Goal: Task Accomplishment & Management: Use online tool/utility

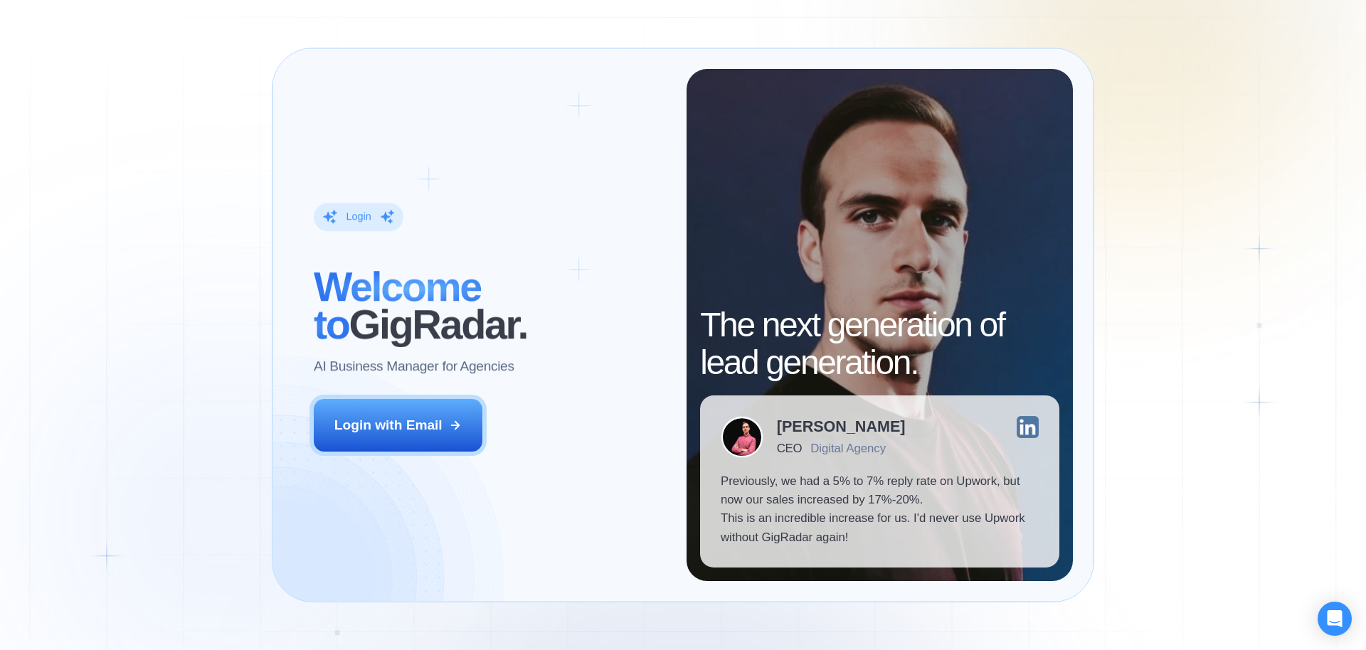
click at [428, 450] on button "Login with Email" at bounding box center [398, 425] width 169 height 53
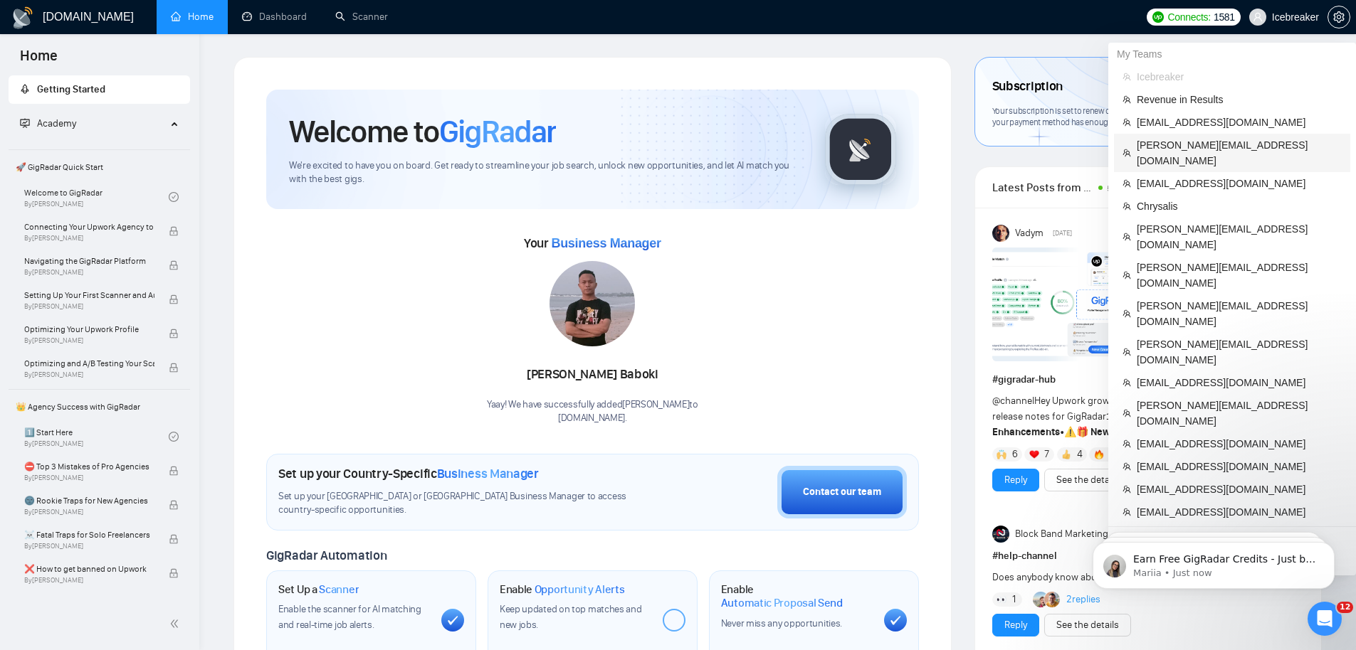
click at [1216, 141] on span "[PERSON_NAME][EMAIL_ADDRESS][DOMAIN_NAME]" at bounding box center [1239, 152] width 205 height 31
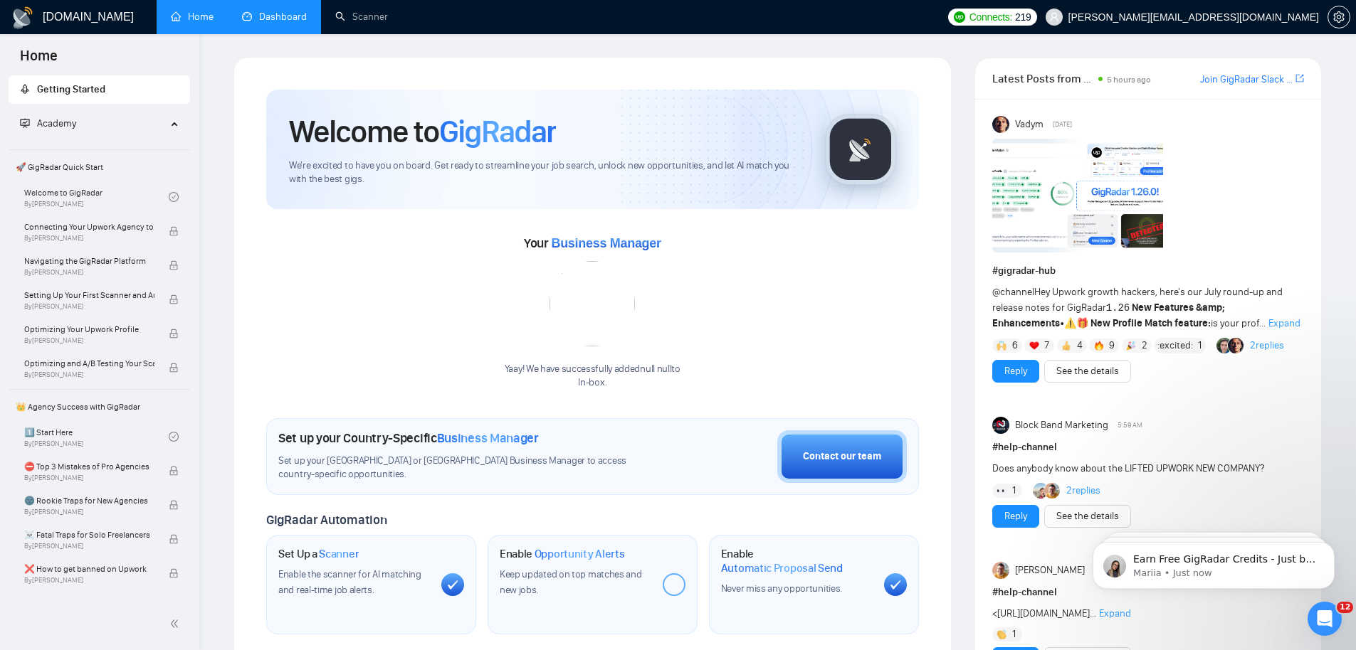
click at [270, 23] on link "Dashboard" at bounding box center [274, 17] width 65 height 12
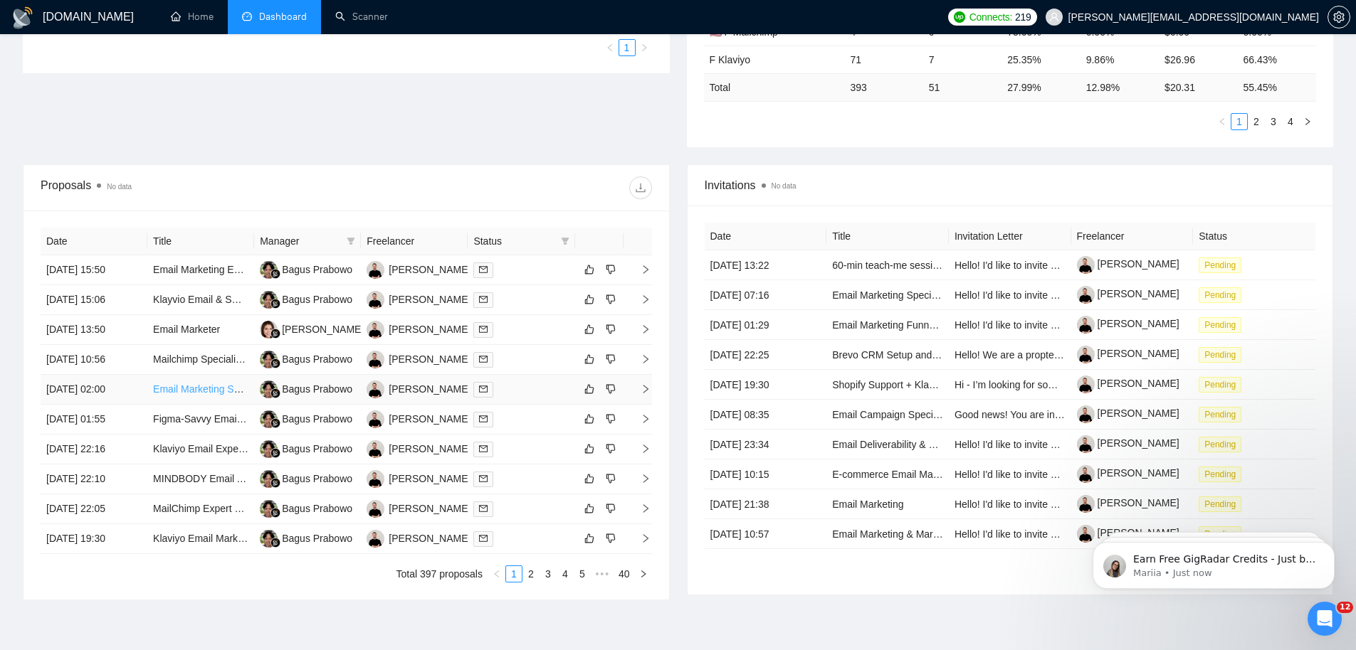
scroll to position [411, 0]
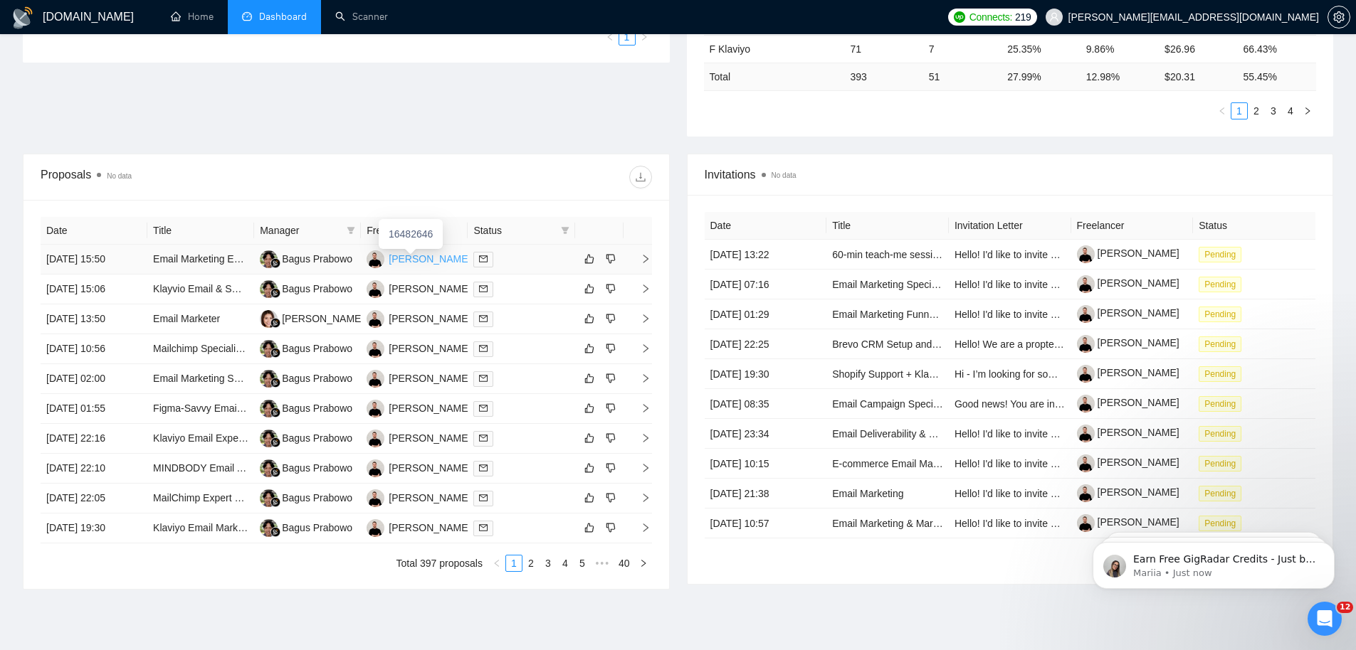
click at [428, 261] on div "Gavin Hewitson" at bounding box center [430, 259] width 82 height 16
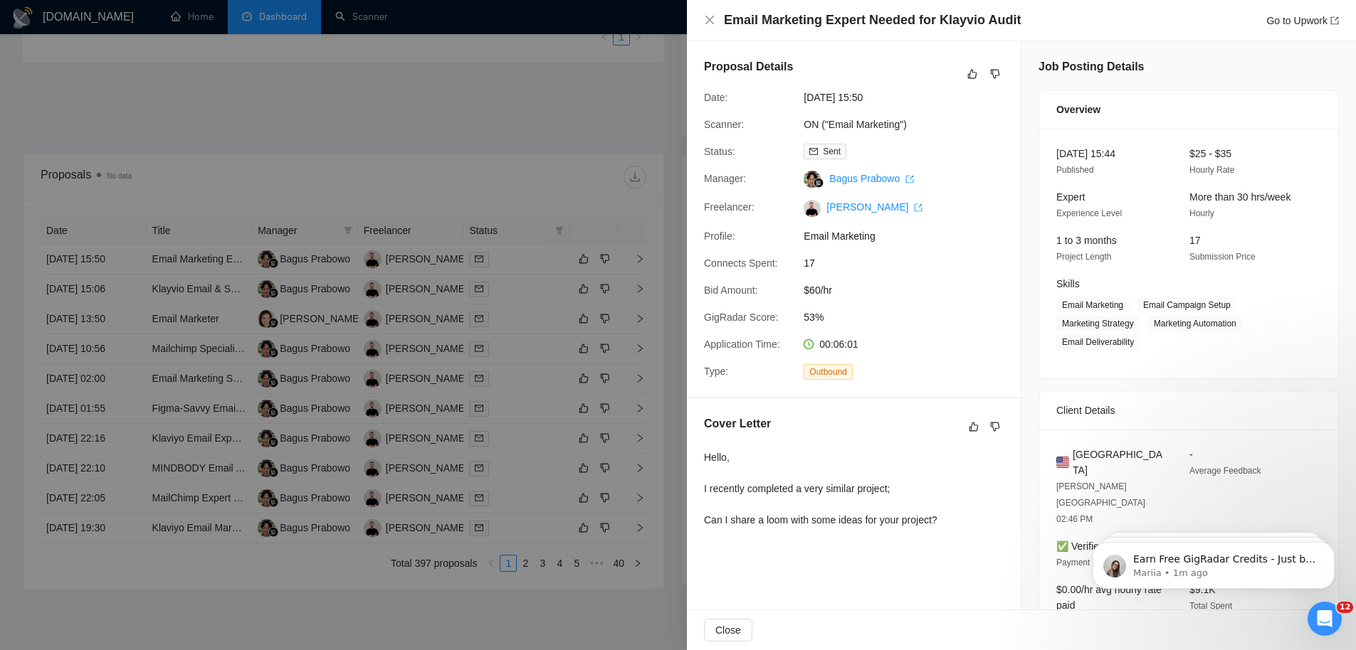
click at [386, 197] on div at bounding box center [678, 325] width 1356 height 650
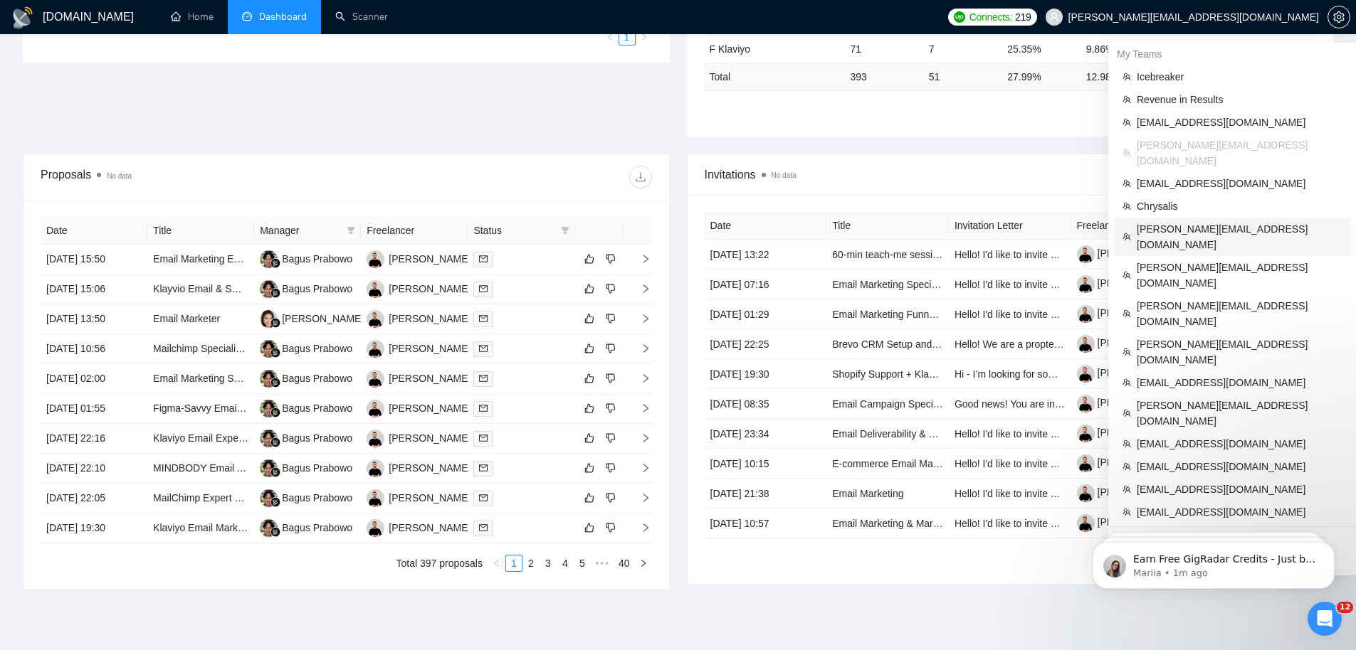
click at [1226, 221] on span "[PERSON_NAME][EMAIL_ADDRESS][DOMAIN_NAME]" at bounding box center [1239, 236] width 205 height 31
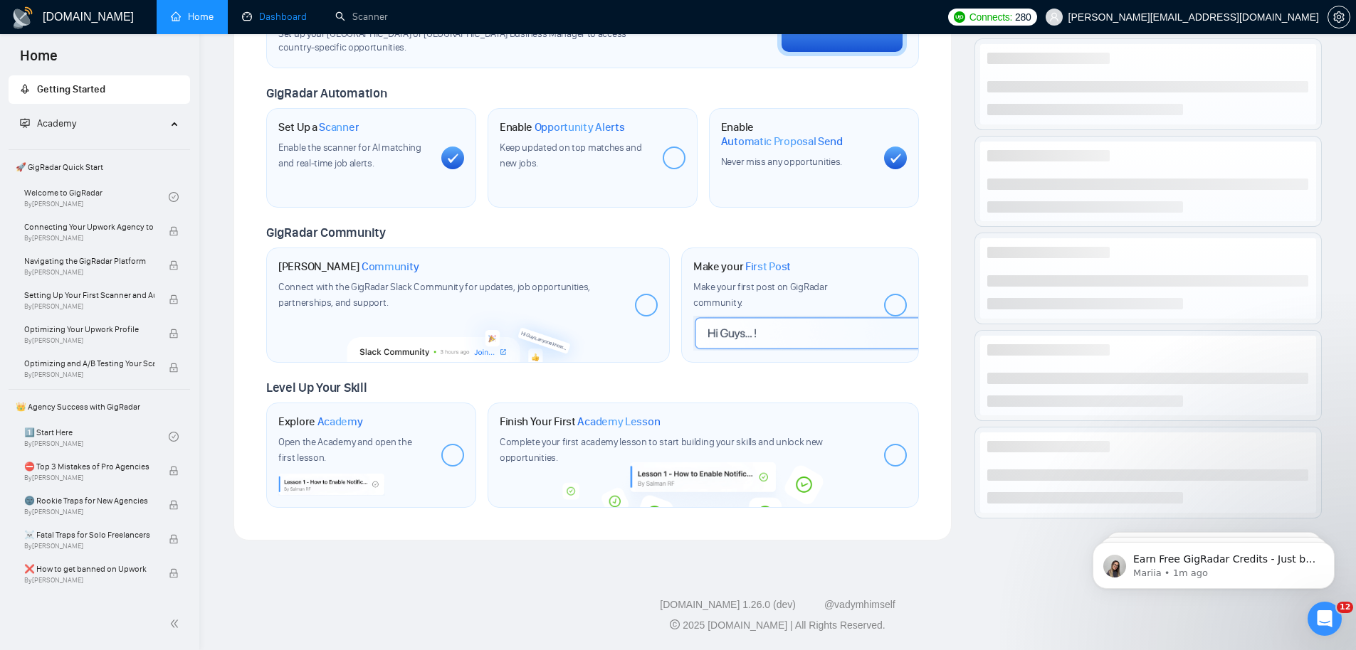
click at [270, 19] on link "Dashboard" at bounding box center [274, 17] width 65 height 12
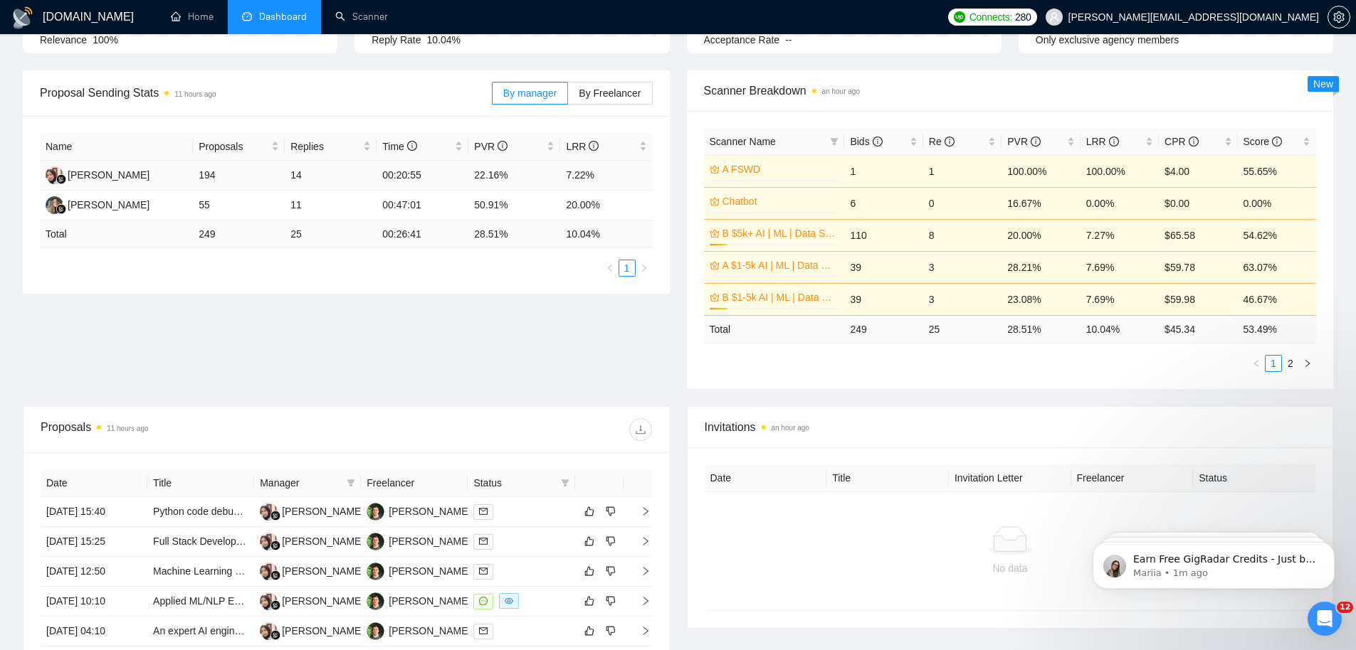
scroll to position [400, 0]
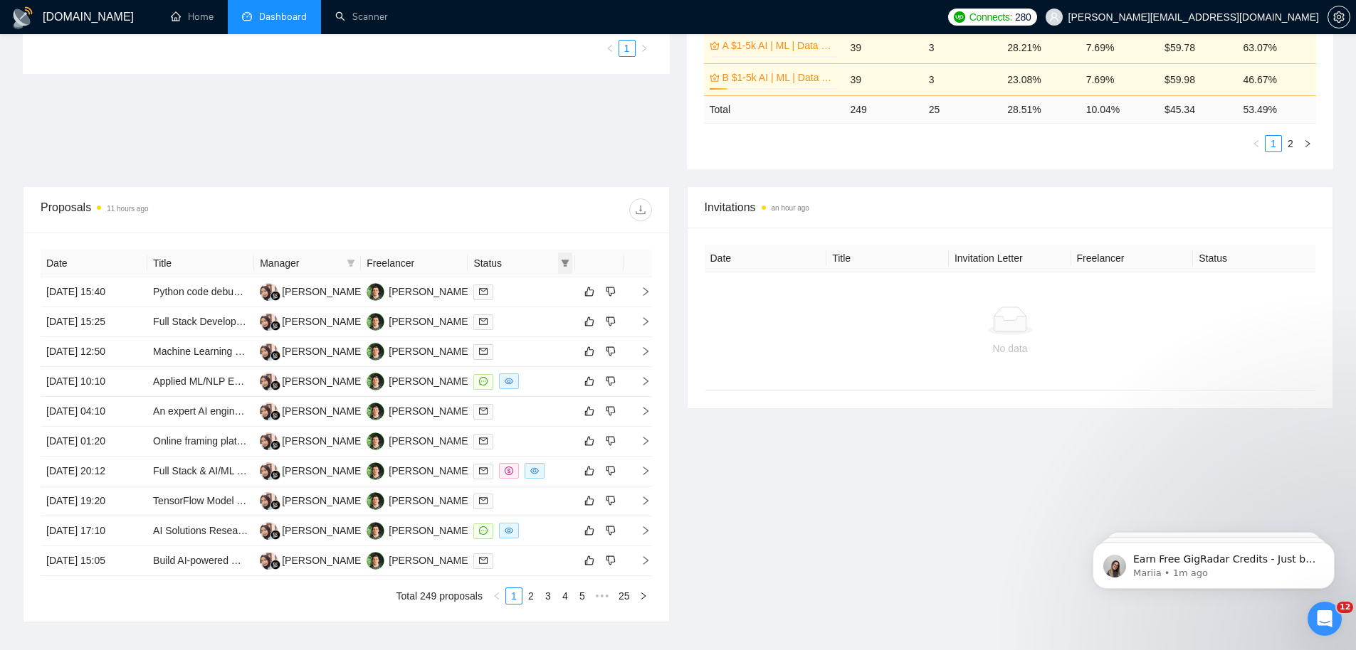
click at [566, 263] on icon "filter" at bounding box center [565, 263] width 8 height 7
click at [525, 295] on span "Chat" at bounding box center [519, 290] width 27 height 11
checkbox input "true"
click at [547, 339] on span "OK" at bounding box center [553, 342] width 14 height 16
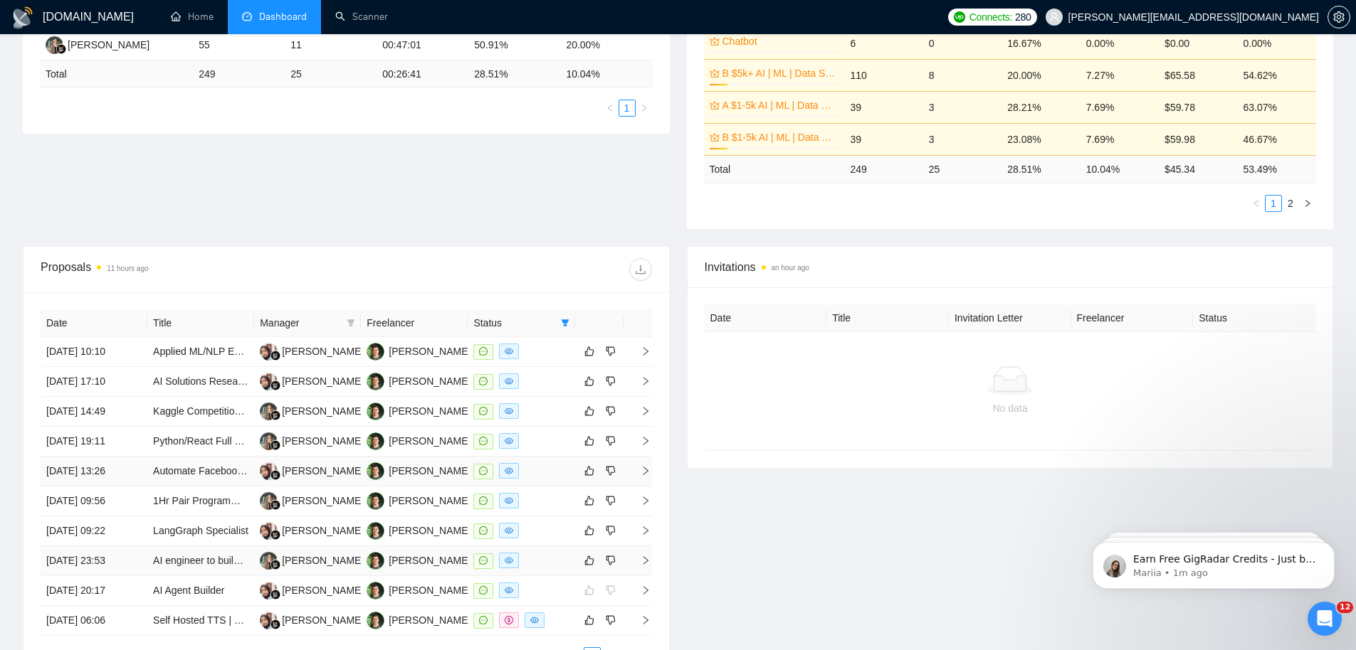
scroll to position [424, 0]
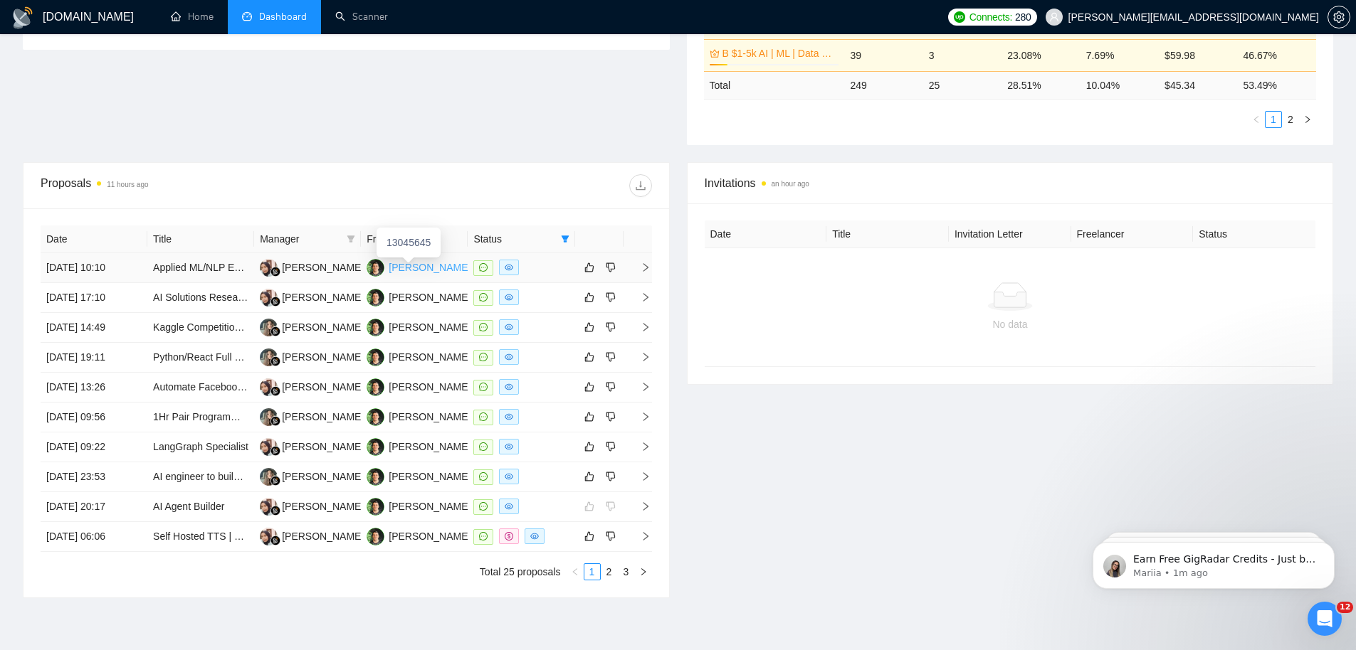
click at [398, 265] on div "Marlon Wiprud" at bounding box center [430, 268] width 82 height 16
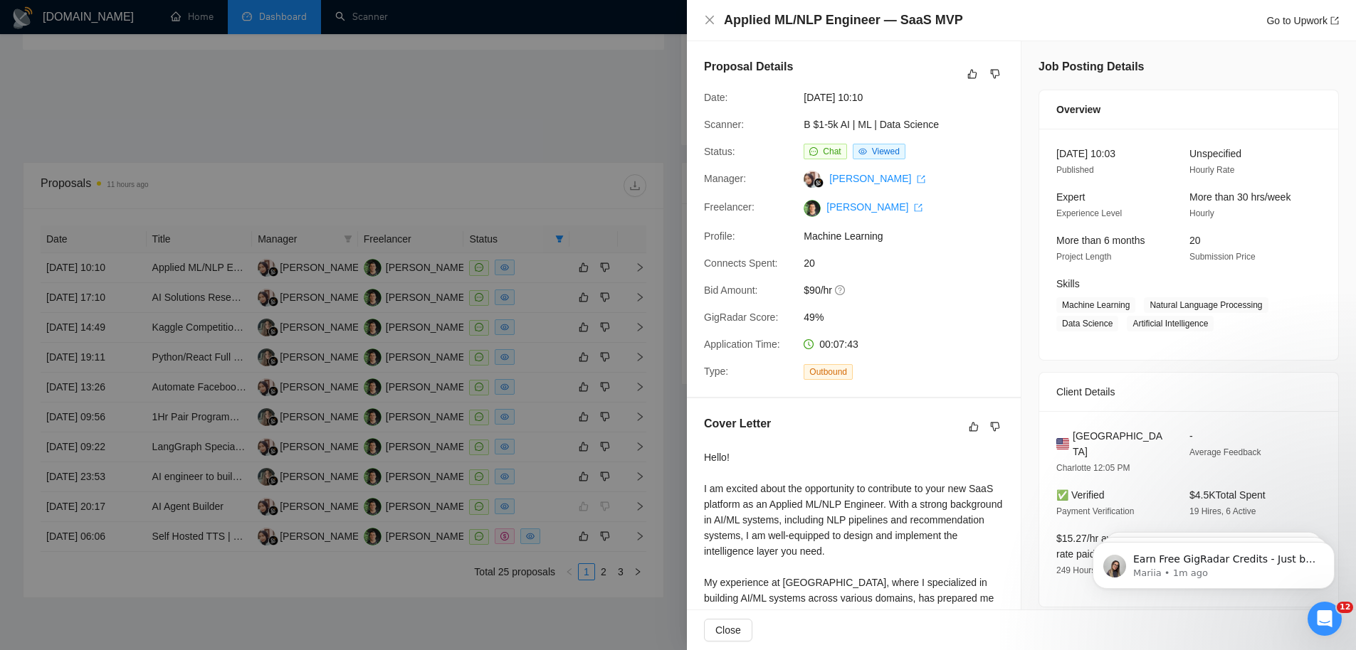
click at [240, 195] on div at bounding box center [678, 325] width 1356 height 650
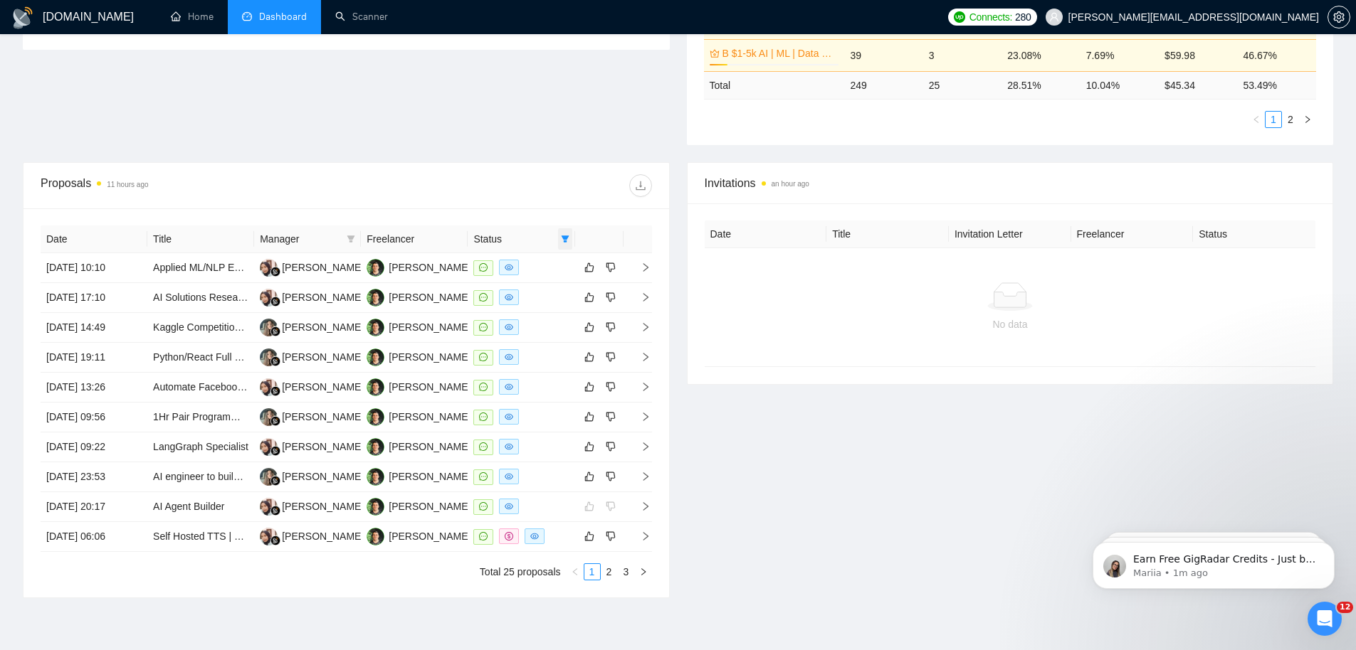
click at [566, 235] on icon "filter" at bounding box center [565, 239] width 9 height 9
click at [519, 286] on span "Sent" at bounding box center [519, 288] width 26 height 11
checkbox input "true"
click at [560, 318] on button "OK" at bounding box center [553, 317] width 26 height 17
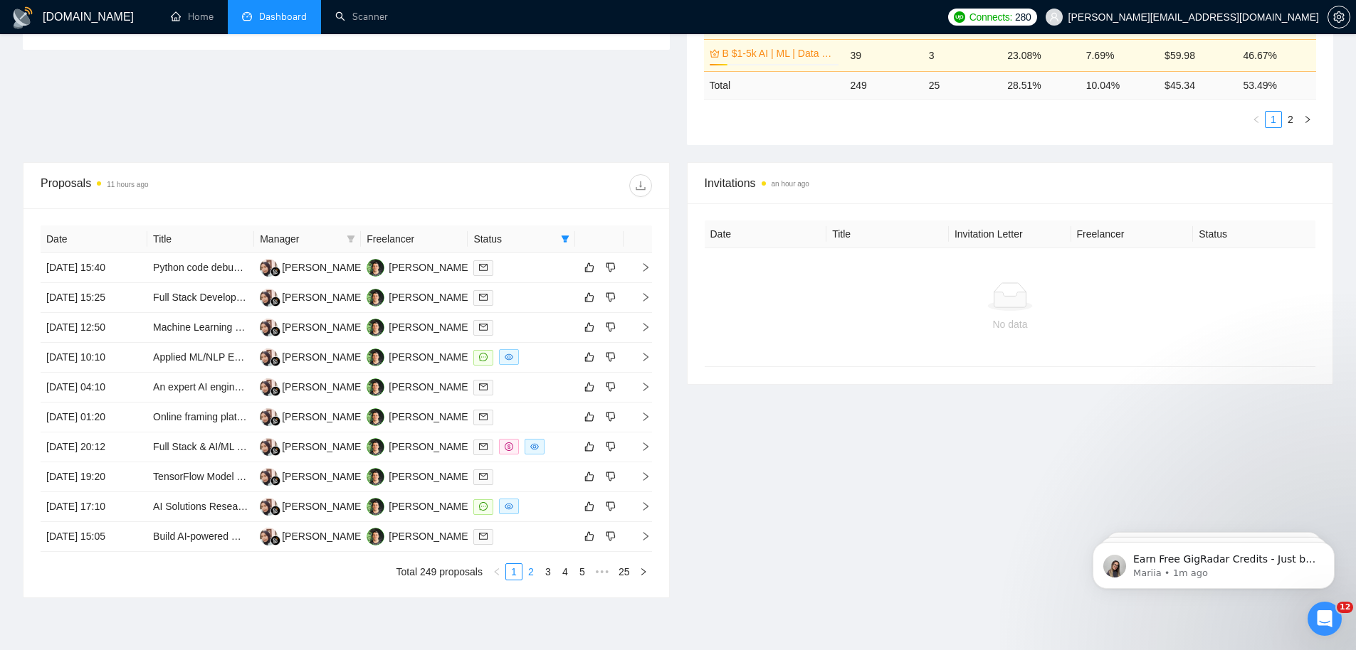
click at [534, 571] on link "2" at bounding box center [531, 572] width 16 height 16
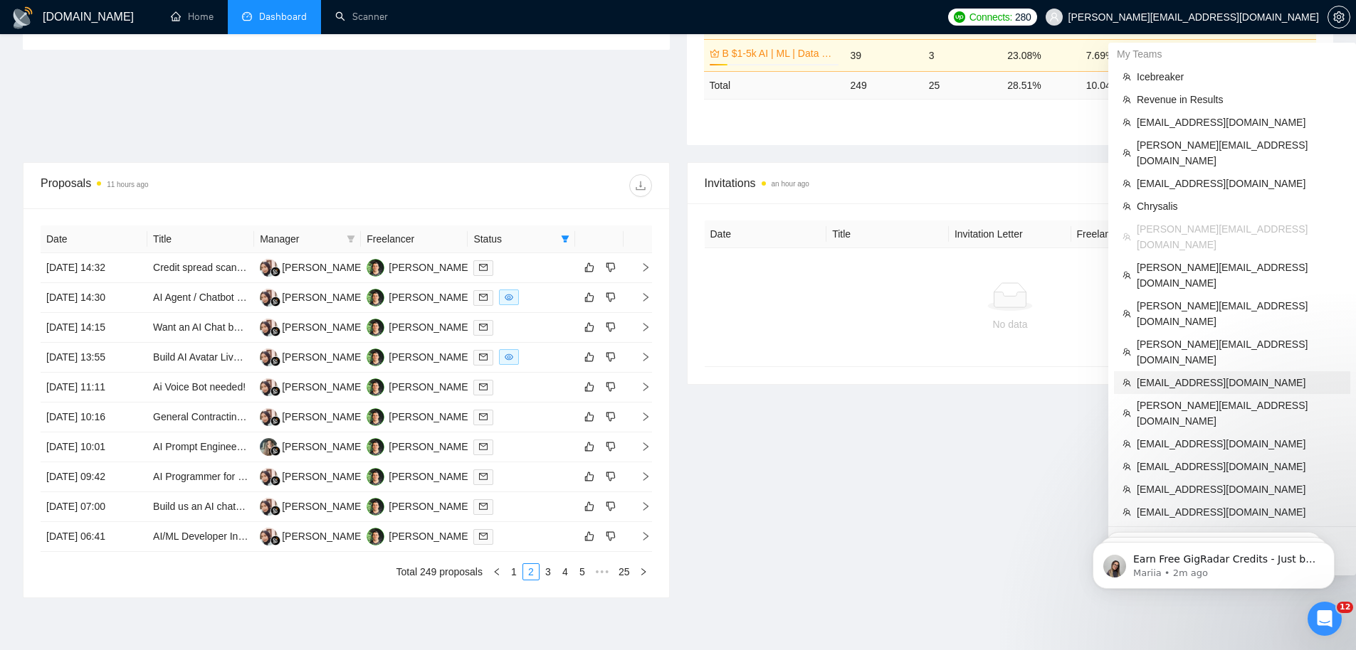
click at [1189, 375] on span "[EMAIL_ADDRESS][DOMAIN_NAME]" at bounding box center [1239, 383] width 205 height 16
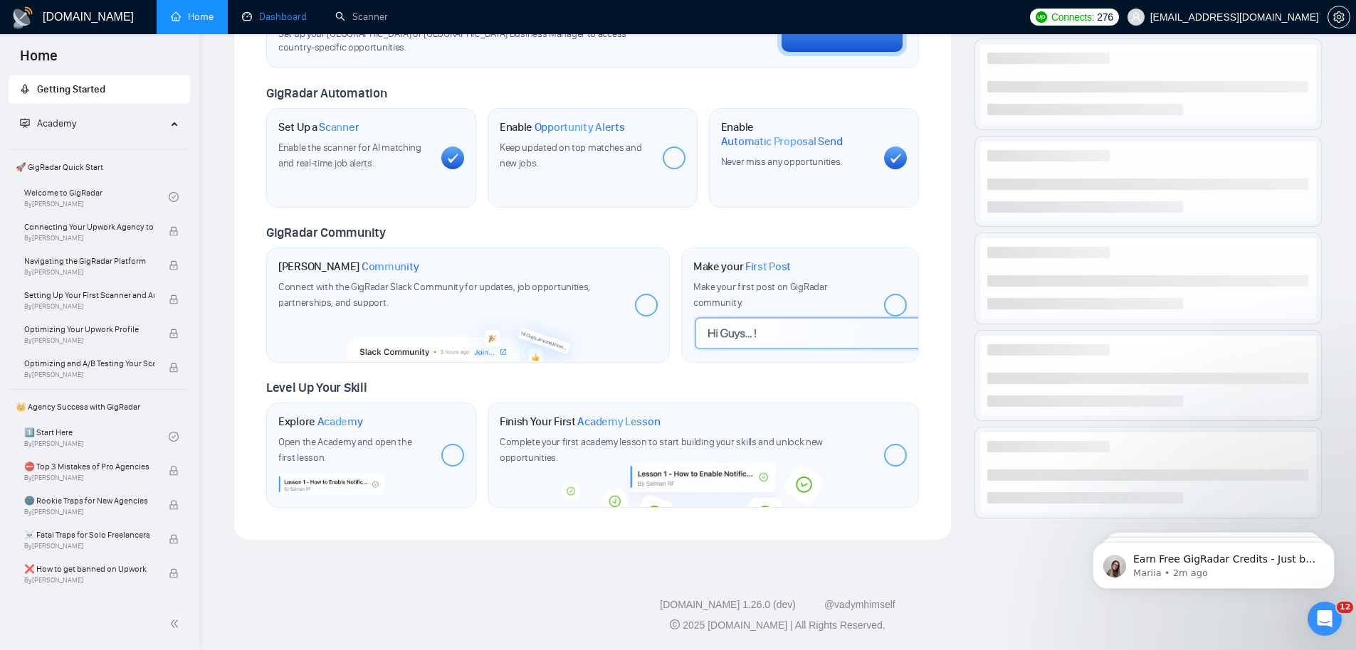
click at [251, 11] on link "Dashboard" at bounding box center [274, 17] width 65 height 12
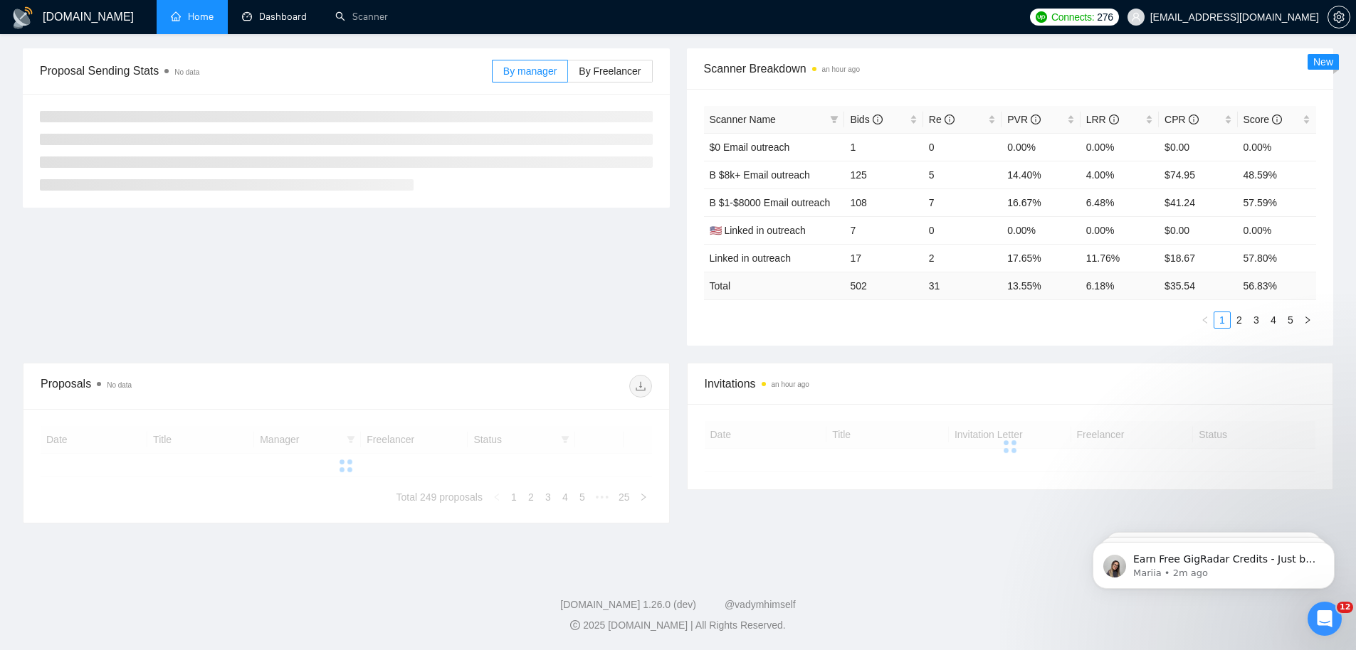
type input "[DATE]"
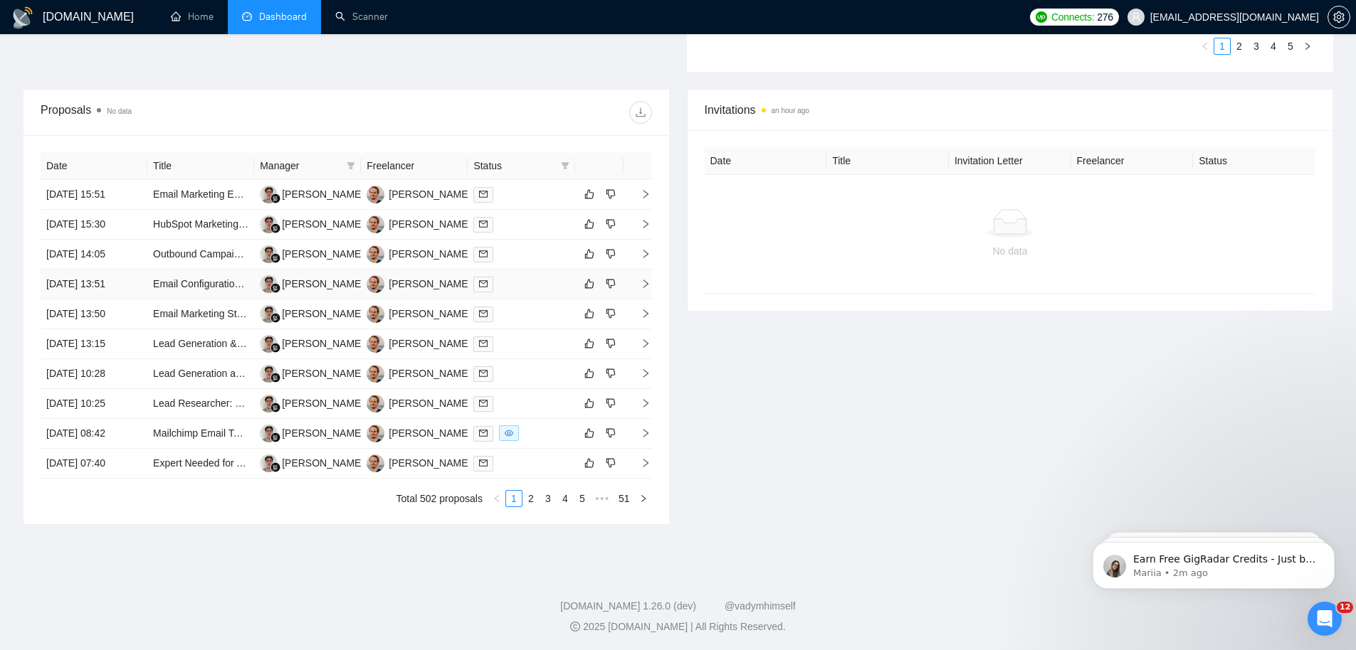
scroll to position [478, 0]
click at [567, 161] on icon "filter" at bounding box center [565, 164] width 8 height 7
click at [522, 193] on span "Chat" at bounding box center [519, 191] width 27 height 11
checkbox input "true"
click at [555, 251] on button "OK" at bounding box center [553, 242] width 26 height 17
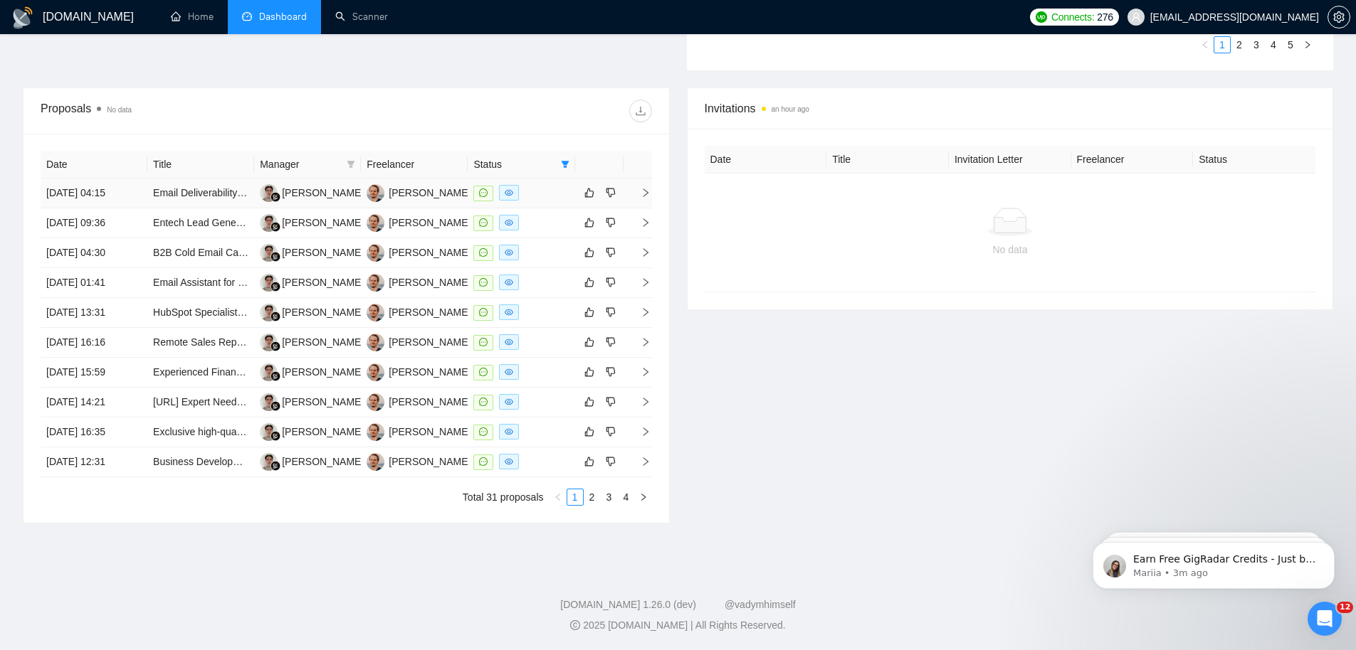
click at [190, 202] on td "Email Deliverability Expert Needed — Setup & Warmup for 10 Domains" at bounding box center [200, 194] width 107 height 30
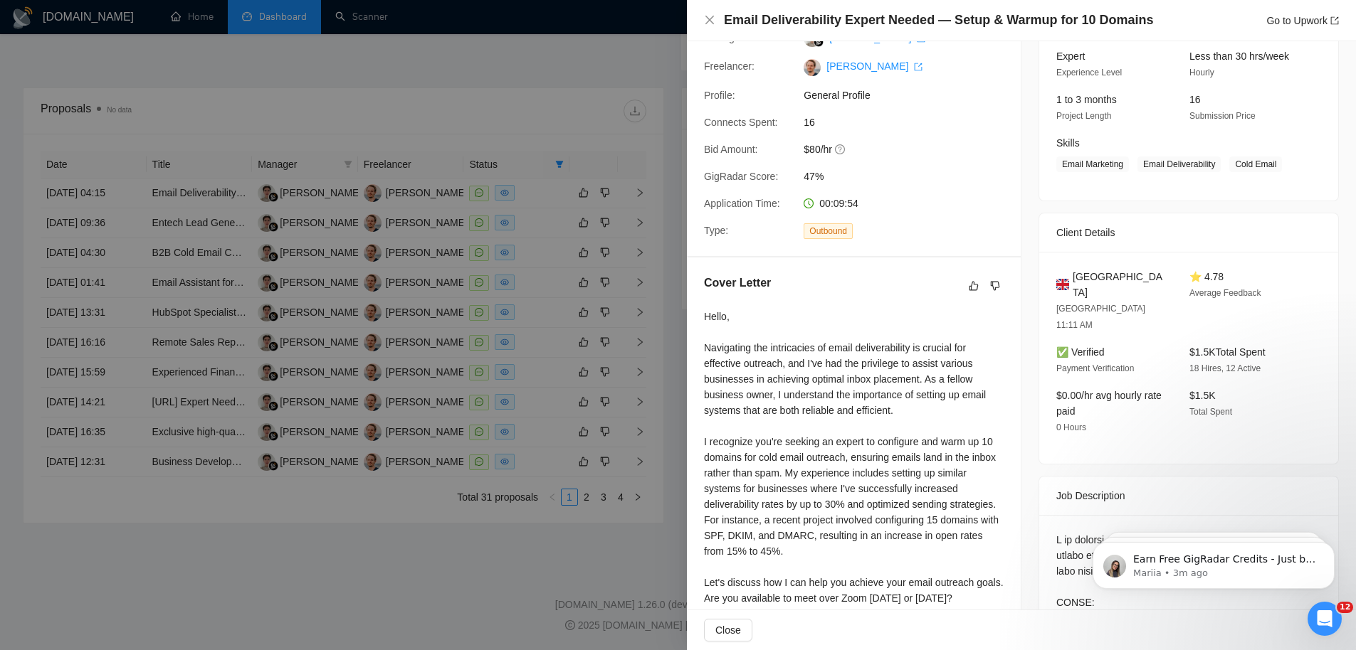
scroll to position [246, 0]
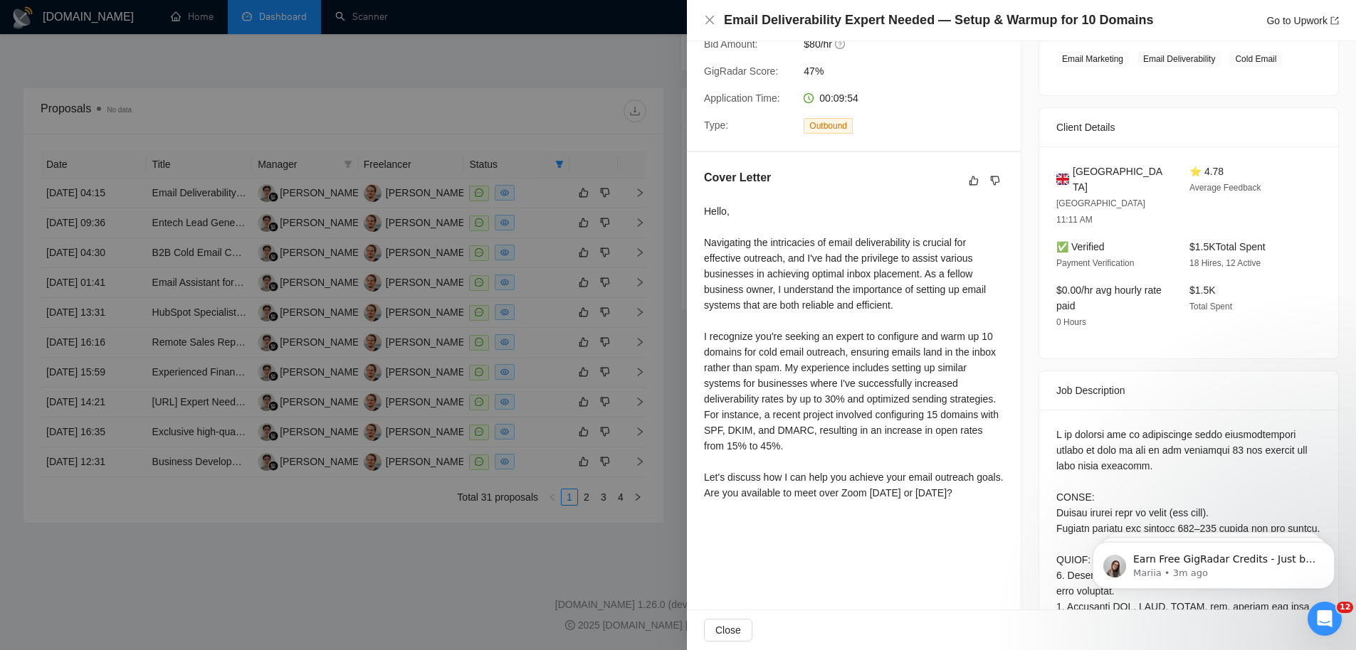
click at [529, 255] on div at bounding box center [678, 325] width 1356 height 650
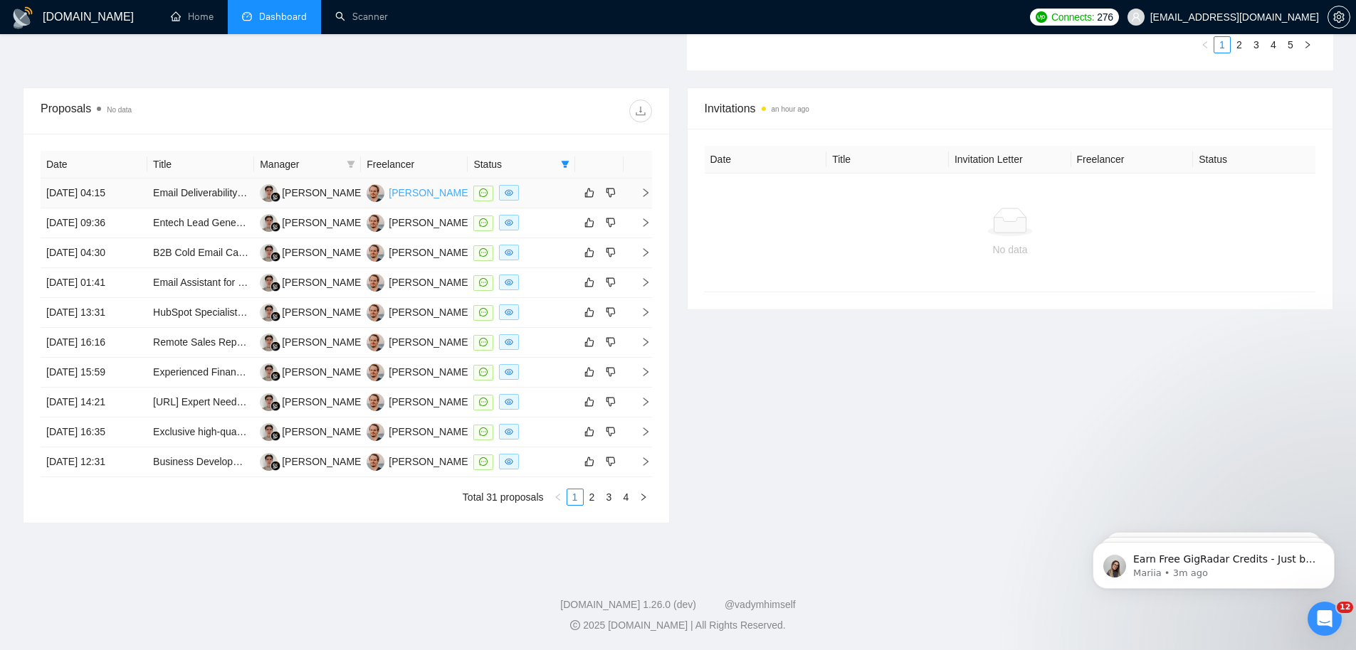
click at [406, 187] on div "[PERSON_NAME]" at bounding box center [430, 193] width 82 height 16
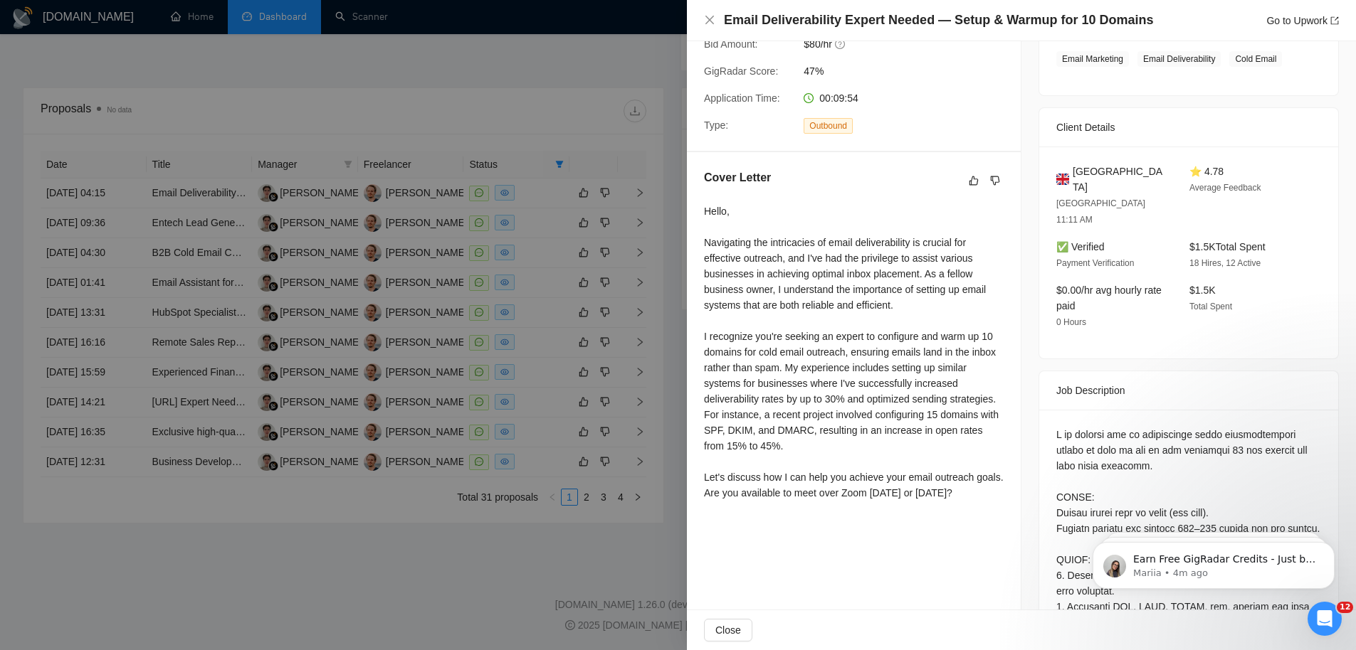
drag, startPoint x: 445, startPoint y: 208, endPoint x: 452, endPoint y: 206, distance: 7.4
click at [445, 208] on div at bounding box center [678, 325] width 1356 height 650
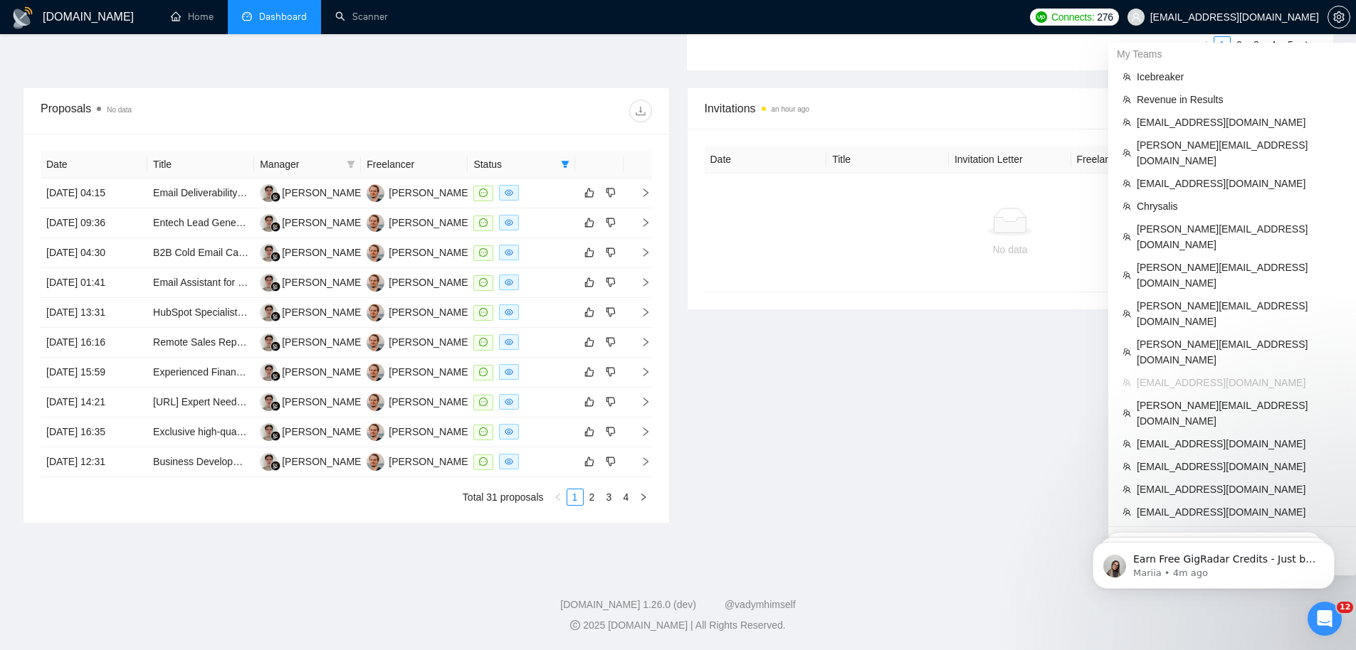
click at [1241, 17] on span "[EMAIL_ADDRESS][DOMAIN_NAME]" at bounding box center [1234, 17] width 169 height 0
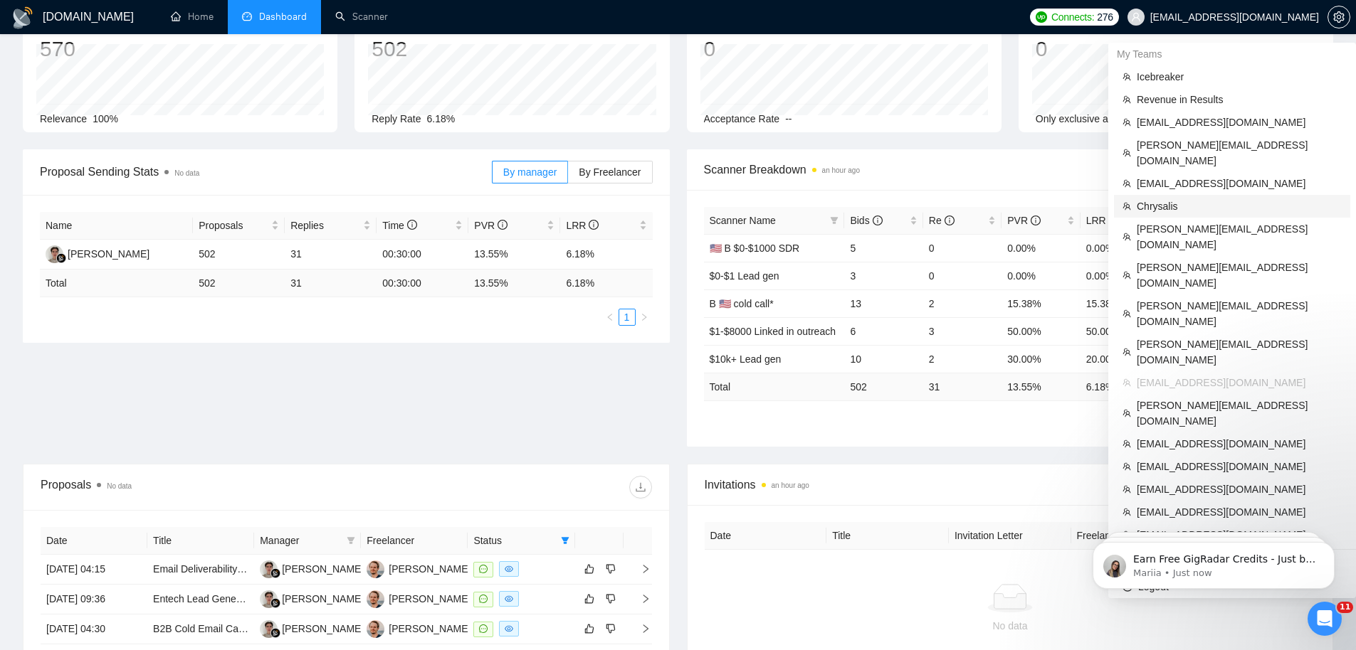
click at [1201, 199] on span "Chrysalis" at bounding box center [1239, 207] width 205 height 16
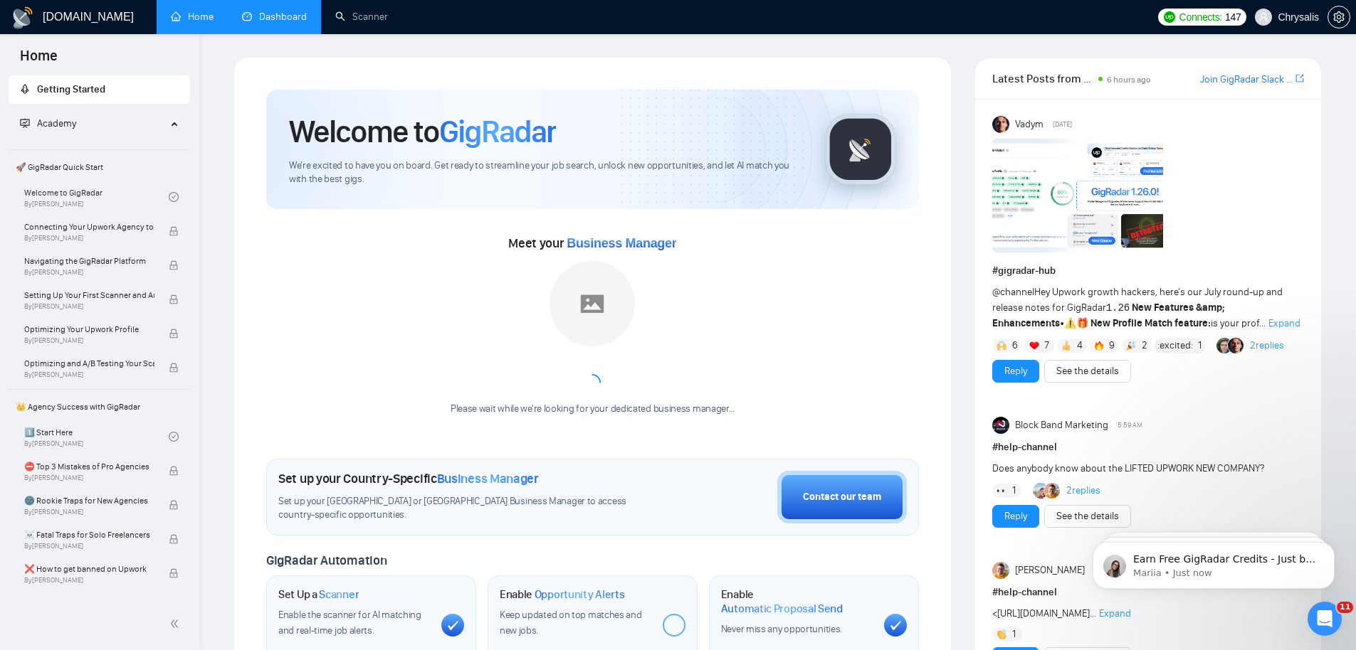
click at [257, 14] on link "Dashboard" at bounding box center [274, 17] width 65 height 12
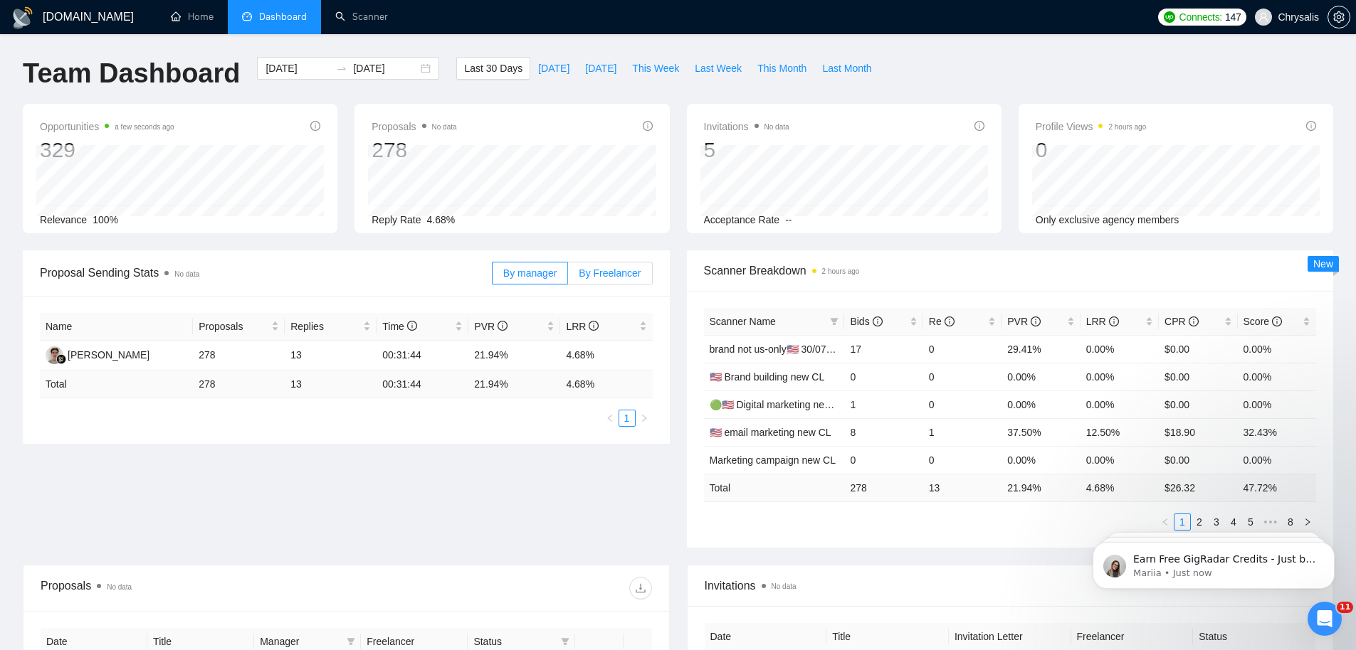
click at [628, 268] on span "By Freelancer" at bounding box center [610, 273] width 62 height 11
click at [568, 277] on input "By Freelancer" at bounding box center [568, 277] width 0 height 0
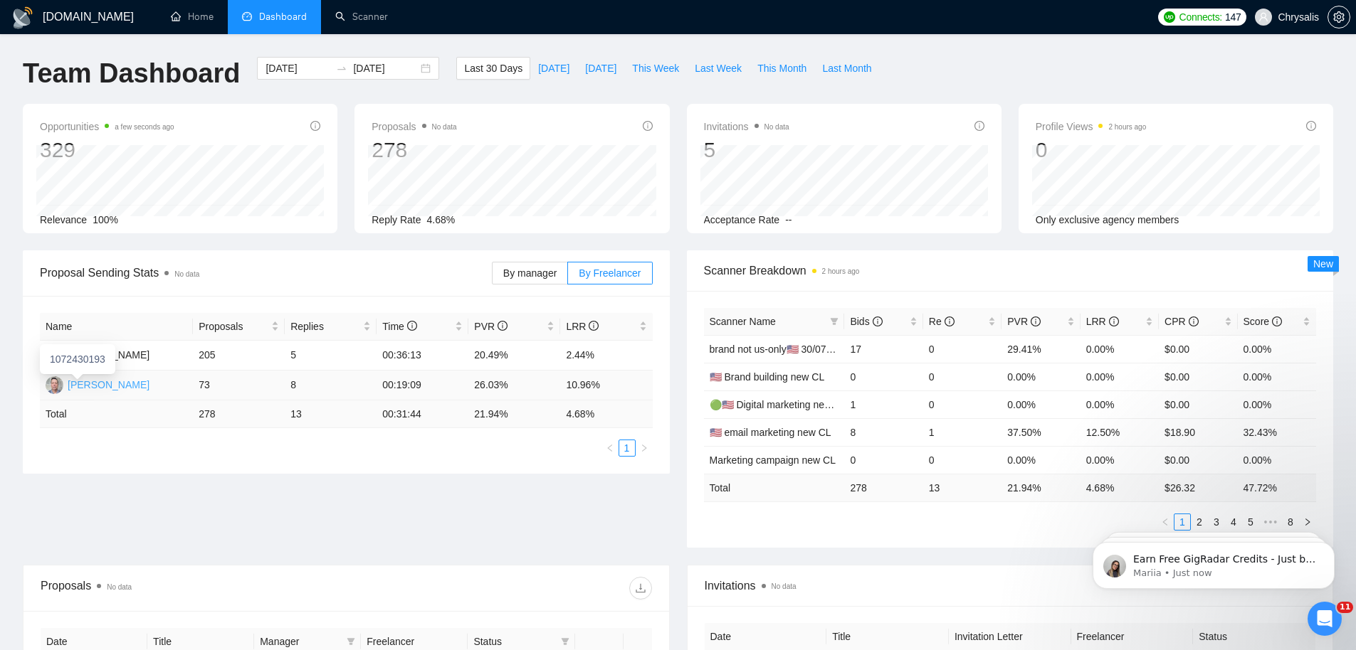
click at [85, 382] on div "[PERSON_NAME]" at bounding box center [109, 385] width 82 height 16
click at [85, 360] on div "[PERSON_NAME]" at bounding box center [109, 355] width 82 height 16
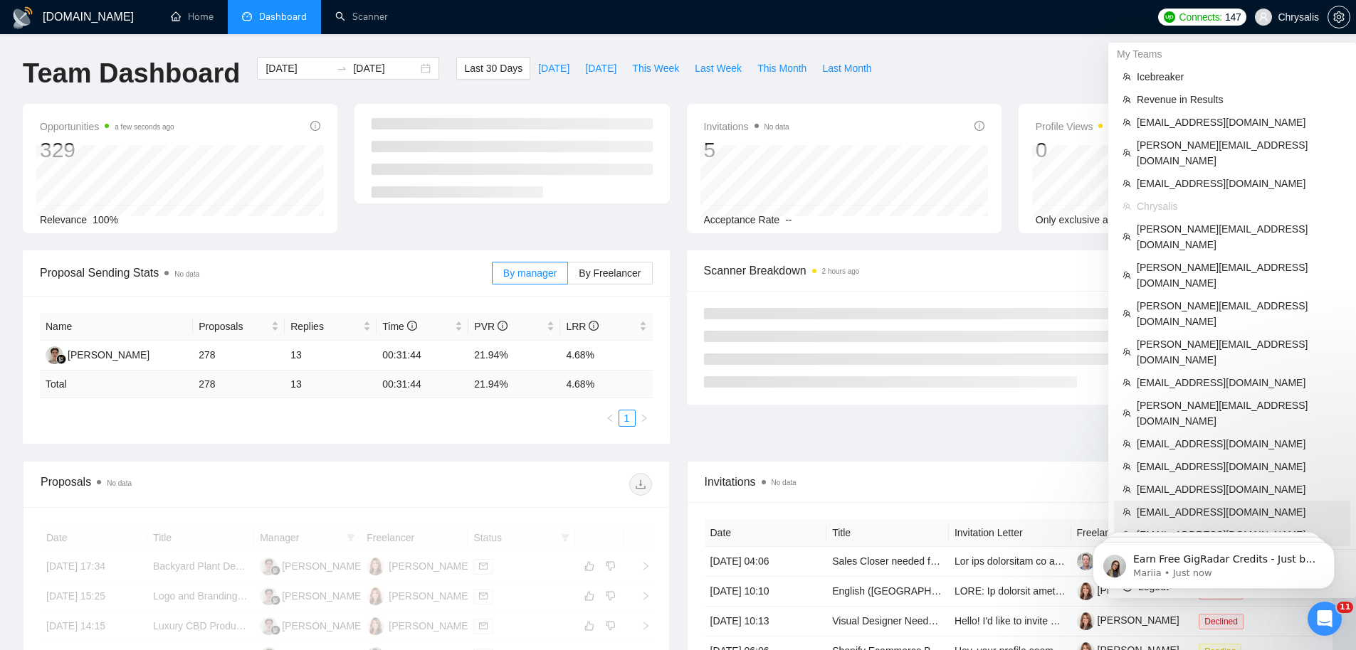
click at [1188, 527] on span "fpintaric99@gmail.com" at bounding box center [1239, 535] width 205 height 16
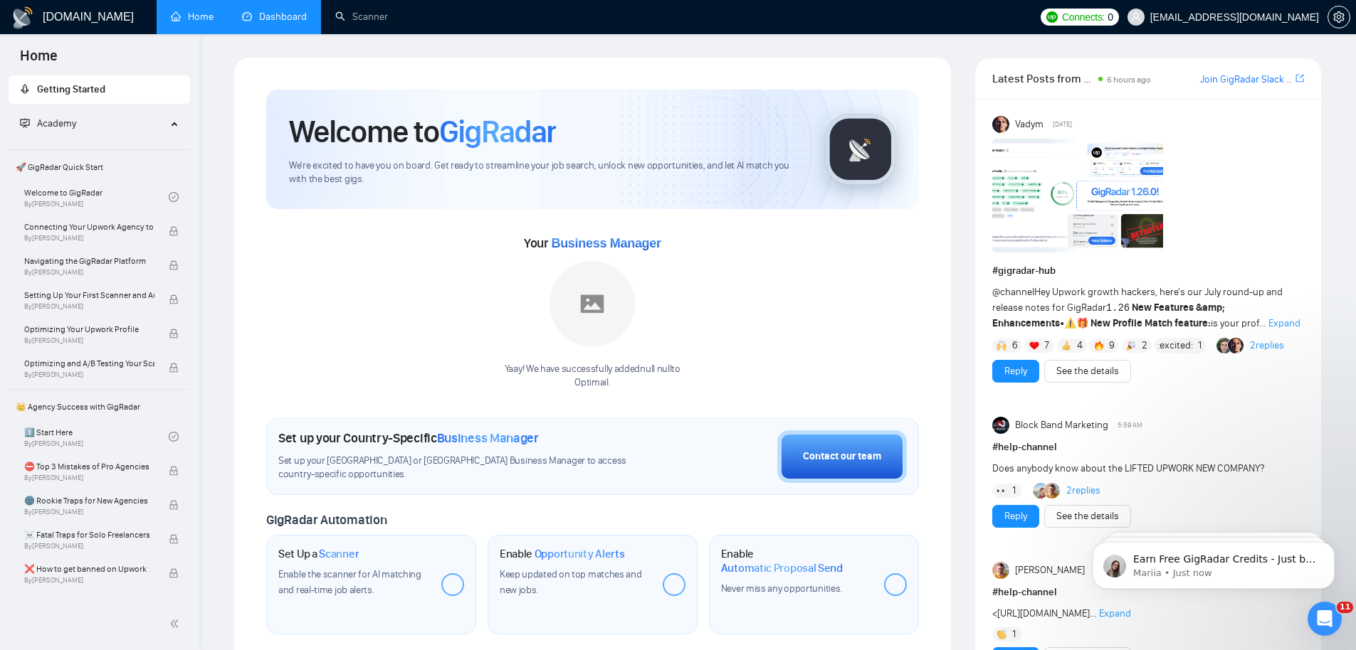
click at [273, 23] on link "Dashboard" at bounding box center [274, 17] width 65 height 12
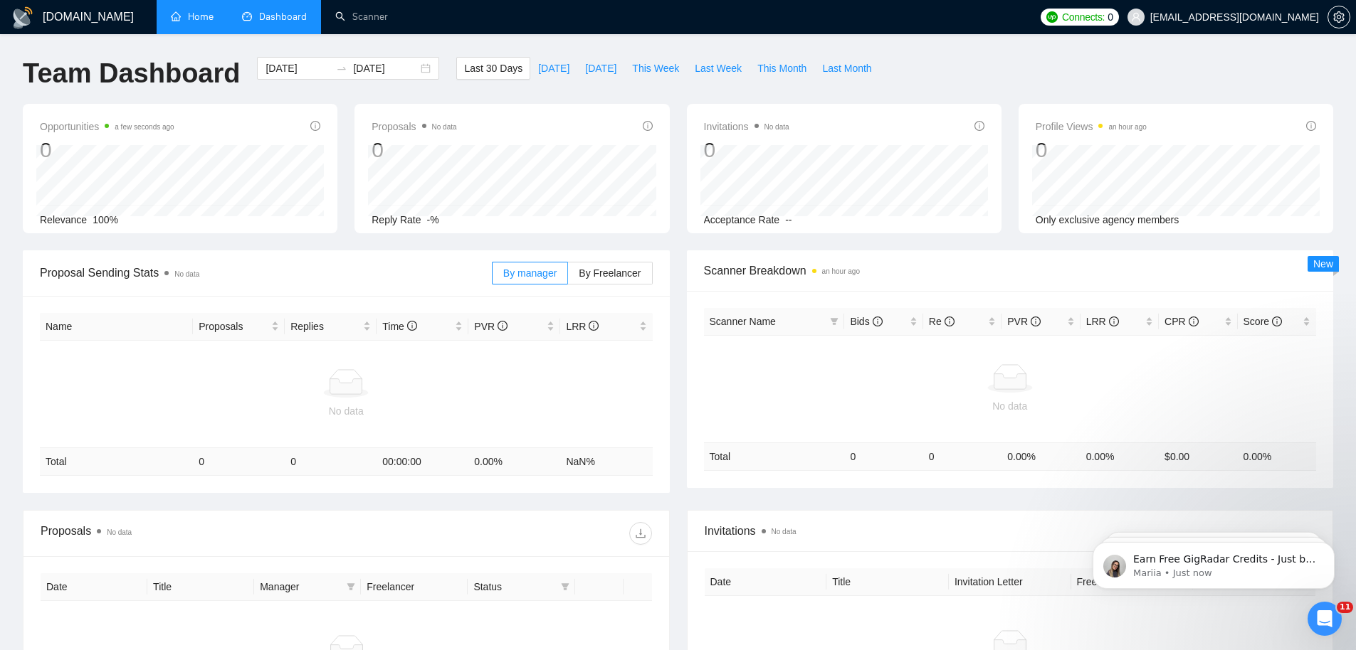
click at [192, 17] on link "Home" at bounding box center [192, 17] width 43 height 12
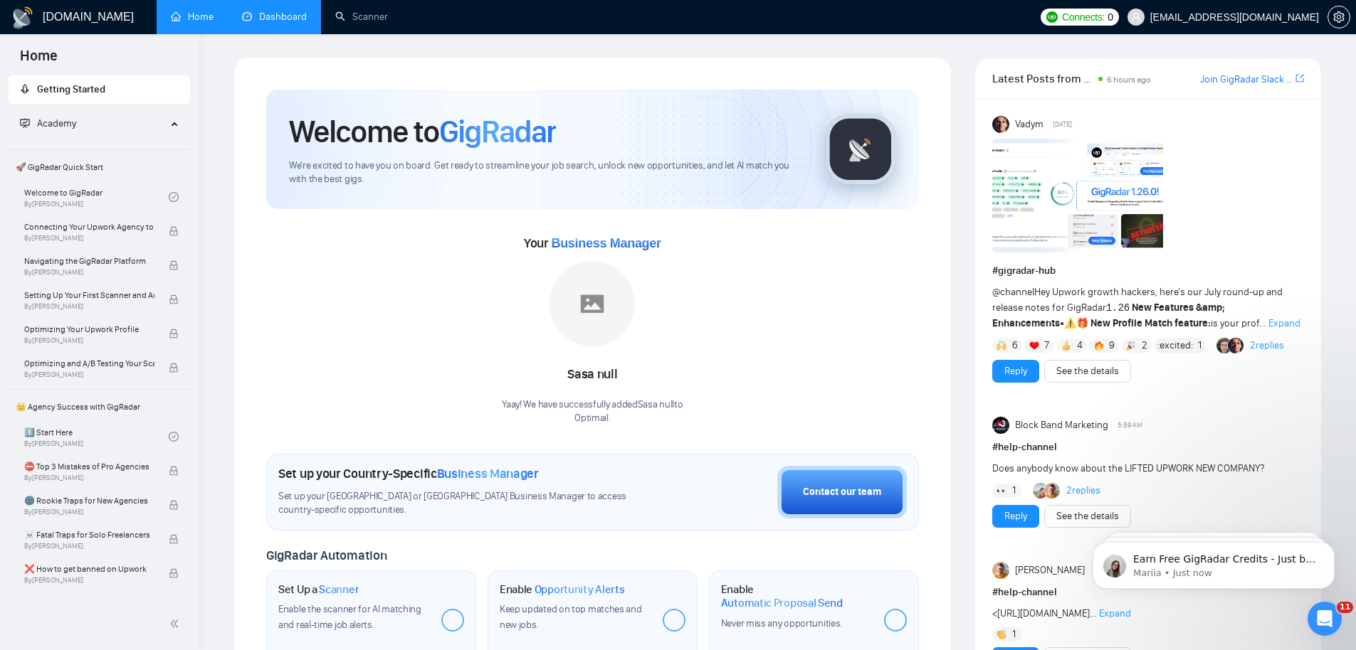
click at [270, 14] on link "Dashboard" at bounding box center [274, 17] width 65 height 12
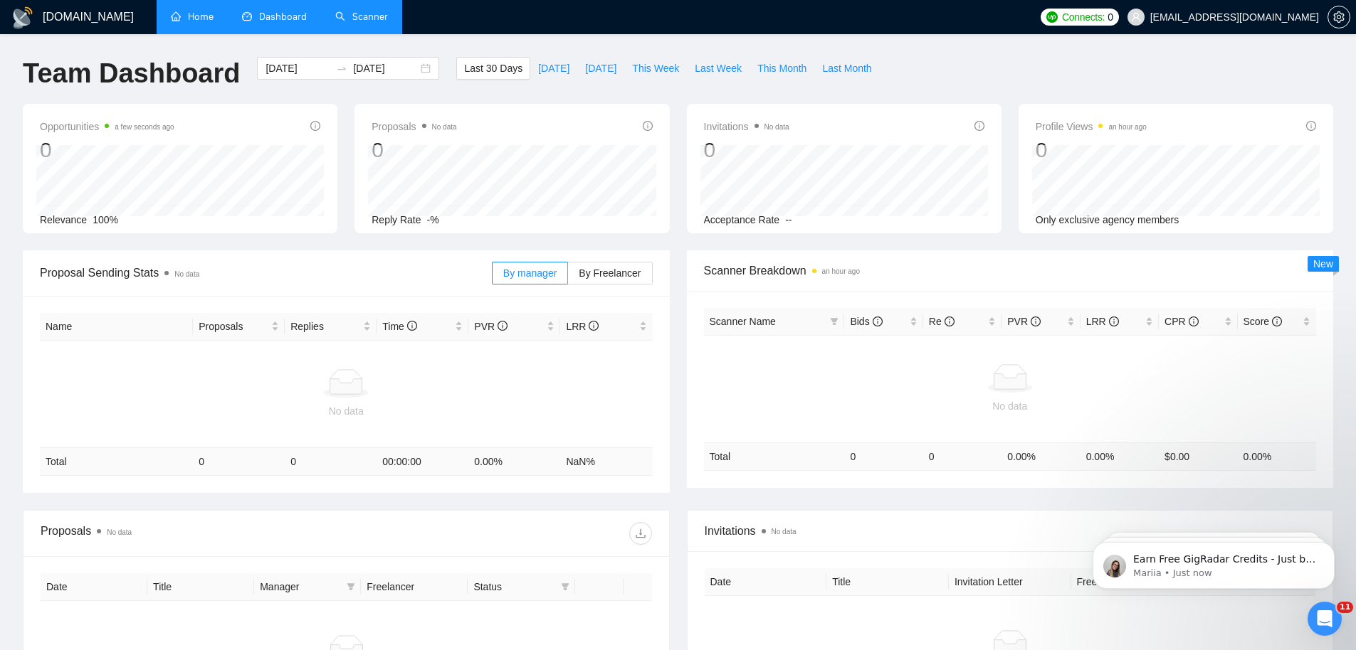
click at [388, 11] on link "Scanner" at bounding box center [361, 17] width 53 height 12
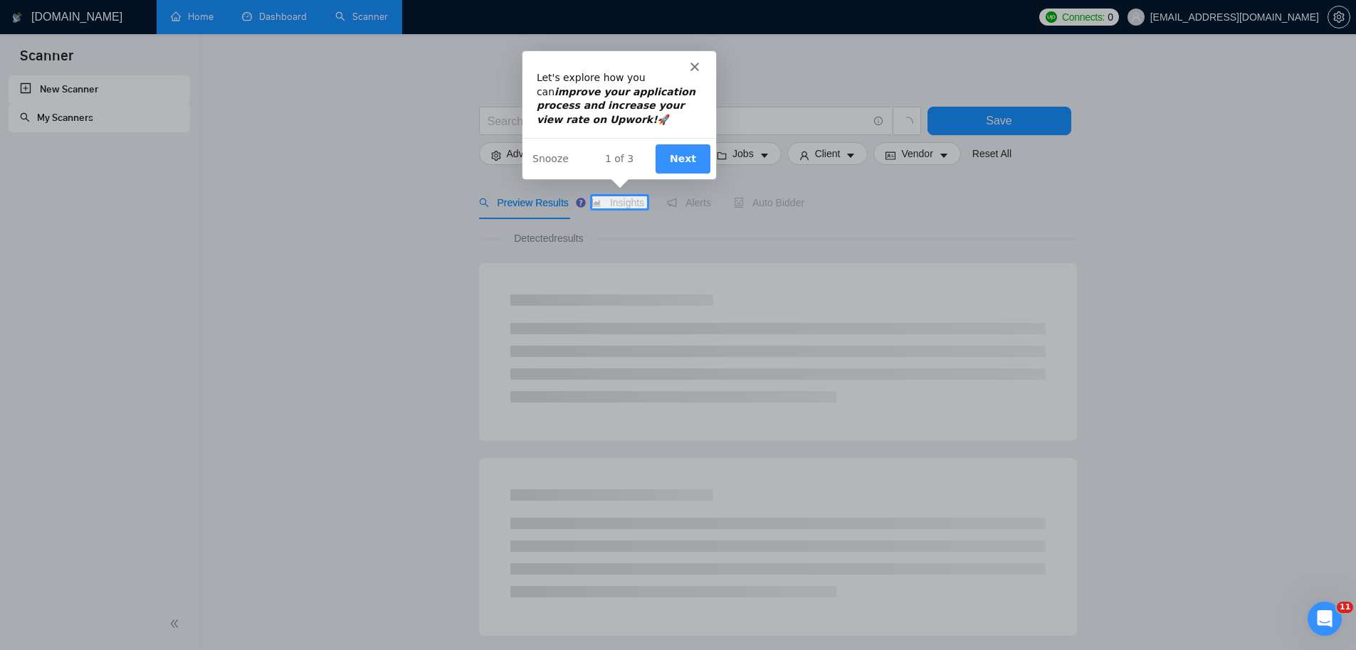
click at [697, 62] on polygon "Close" at bounding box center [694, 65] width 9 height 9
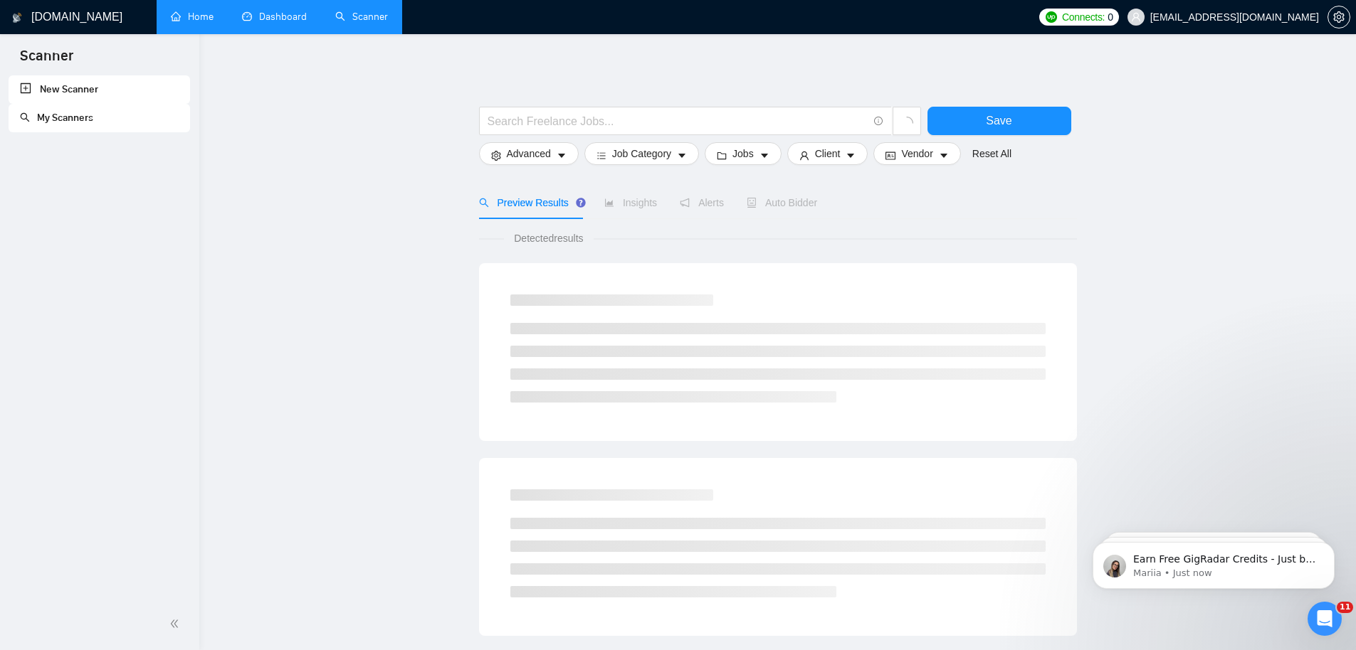
click at [74, 122] on link "My Scanners" at bounding box center [56, 118] width 73 height 12
click at [574, 120] on input "text" at bounding box center [678, 121] width 380 height 18
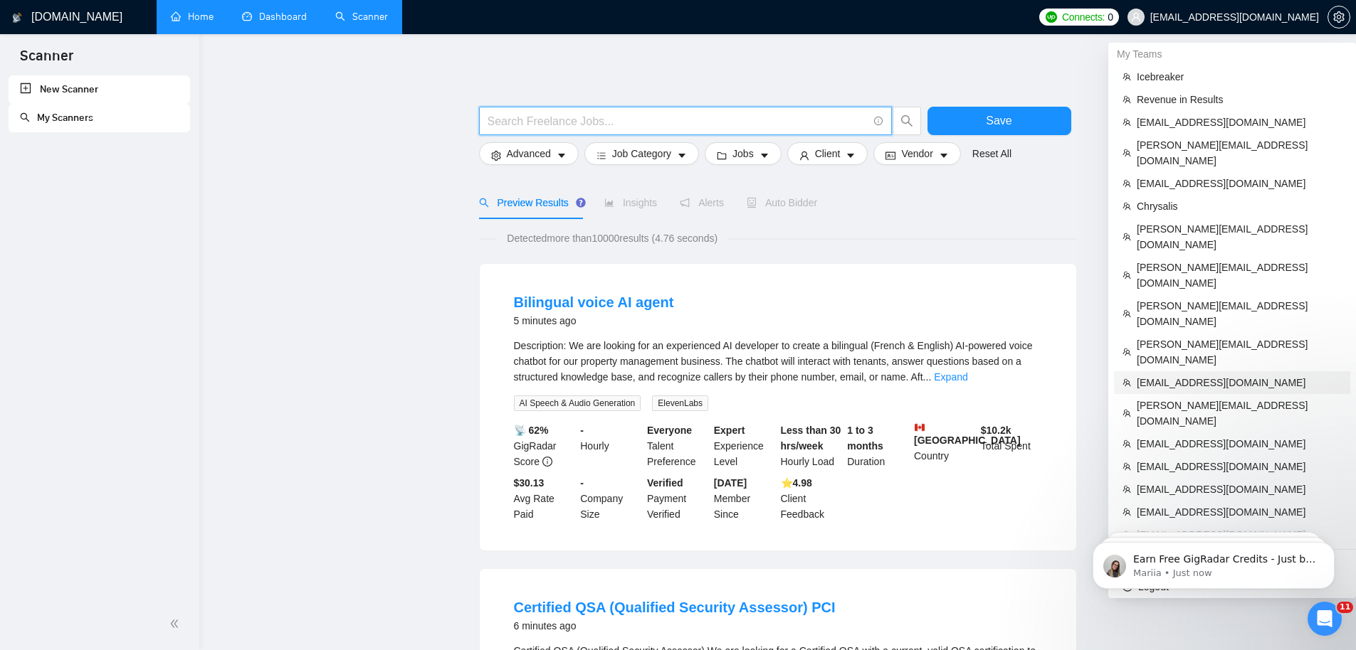
click at [1181, 375] on span "[EMAIL_ADDRESS][DOMAIN_NAME]" at bounding box center [1239, 383] width 205 height 16
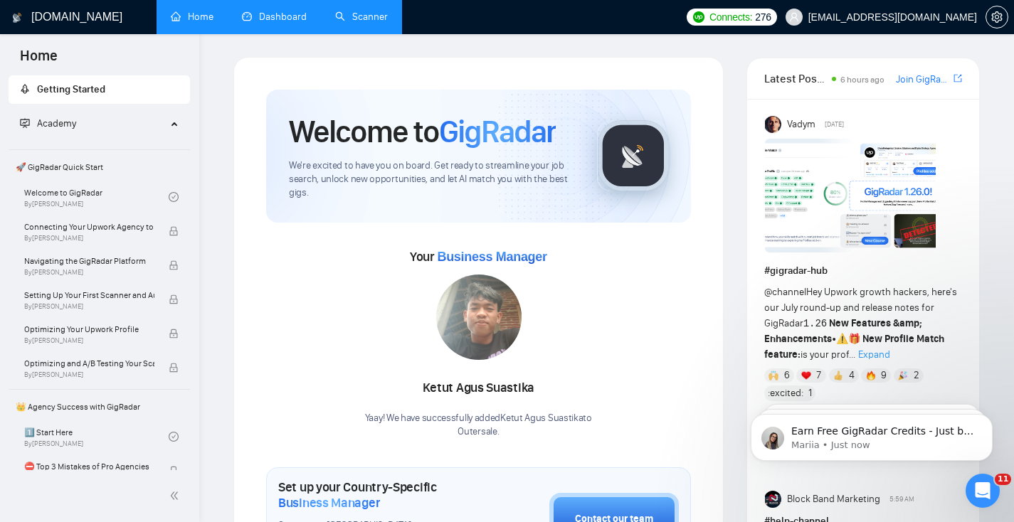
click at [356, 11] on link "Scanner" at bounding box center [361, 17] width 53 height 12
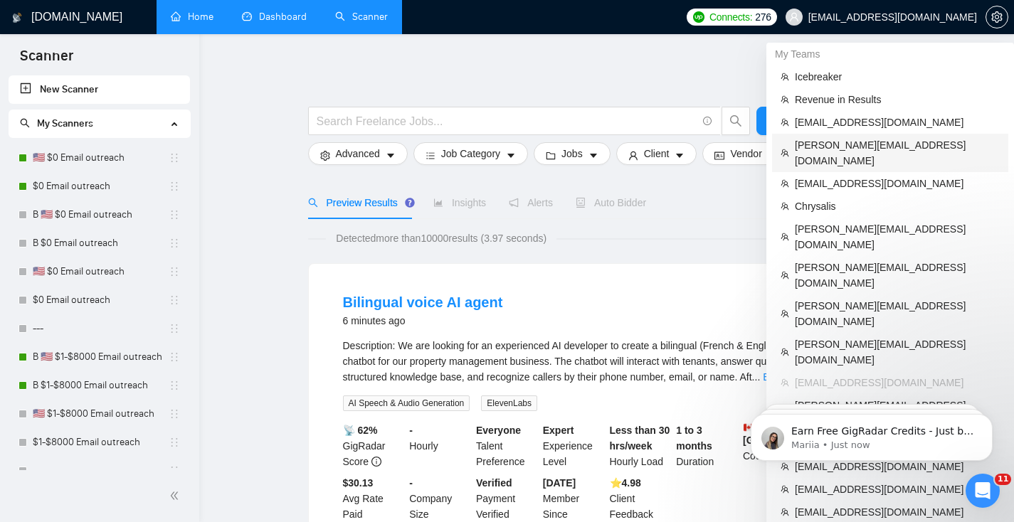
click at [850, 147] on span "[PERSON_NAME][EMAIL_ADDRESS][DOMAIN_NAME]" at bounding box center [897, 152] width 205 height 31
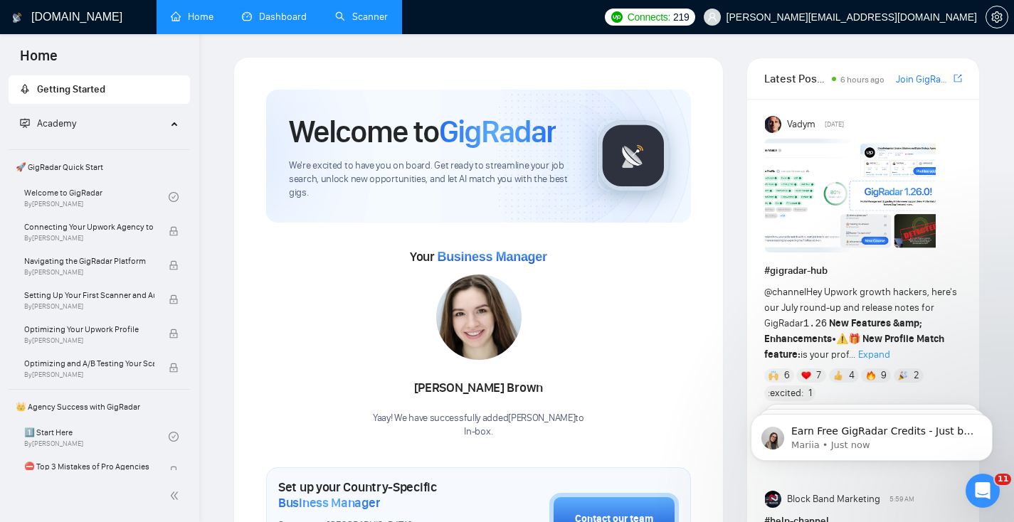
click at [370, 20] on link "Scanner" at bounding box center [361, 17] width 53 height 12
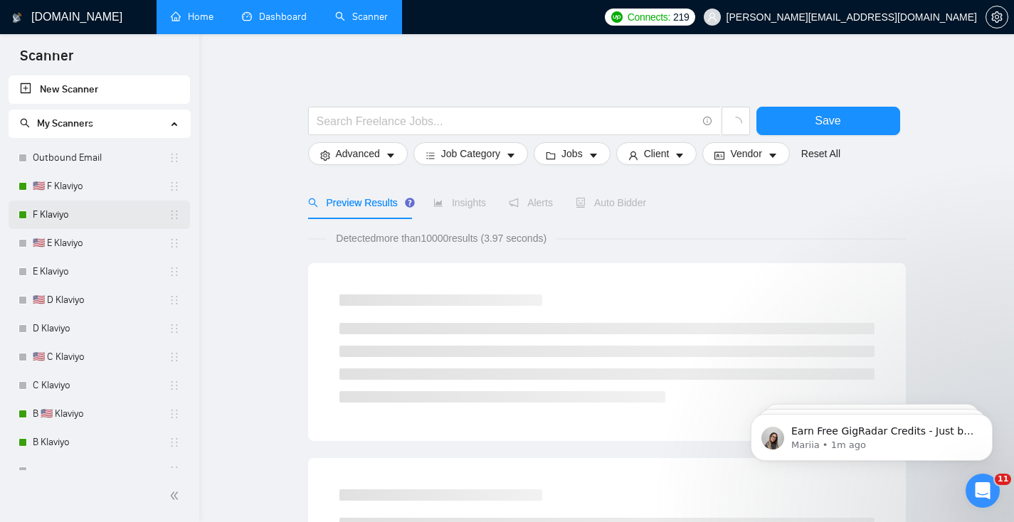
click at [71, 218] on link "F Klaviyo" at bounding box center [101, 215] width 136 height 28
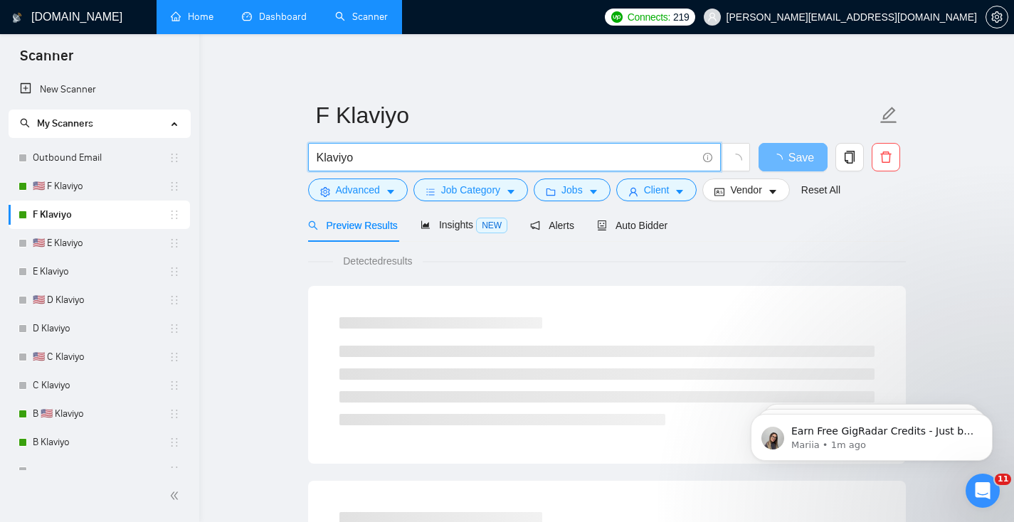
click at [399, 159] on input "Klaviyo" at bounding box center [507, 158] width 380 height 18
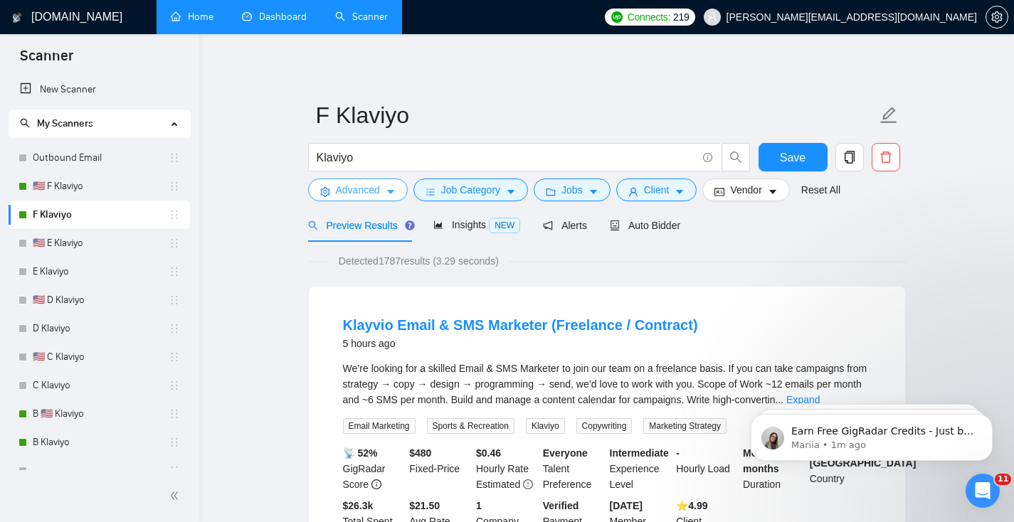
click at [347, 189] on span "Advanced" at bounding box center [358, 190] width 44 height 16
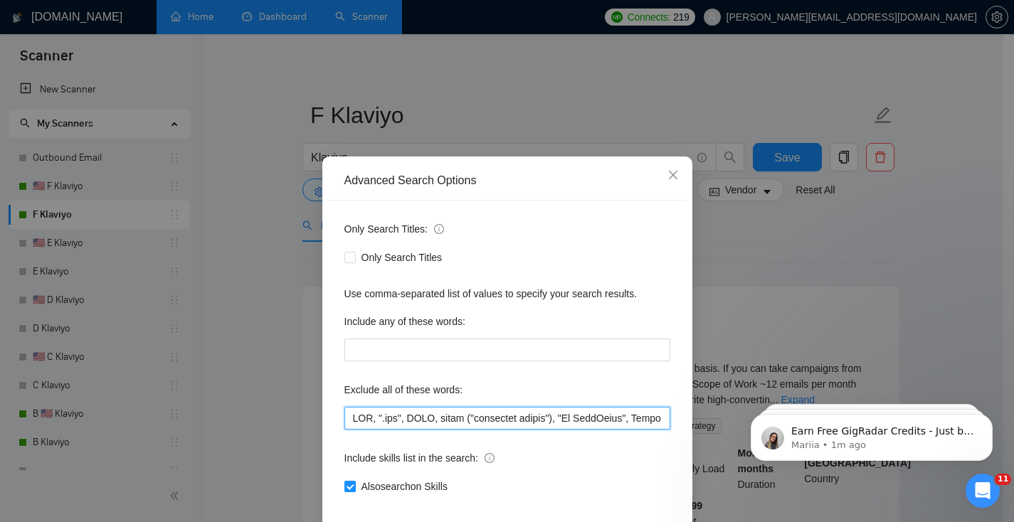
click at [398, 421] on input "text" at bounding box center [507, 418] width 326 height 23
click at [668, 176] on icon "close" at bounding box center [673, 174] width 11 height 11
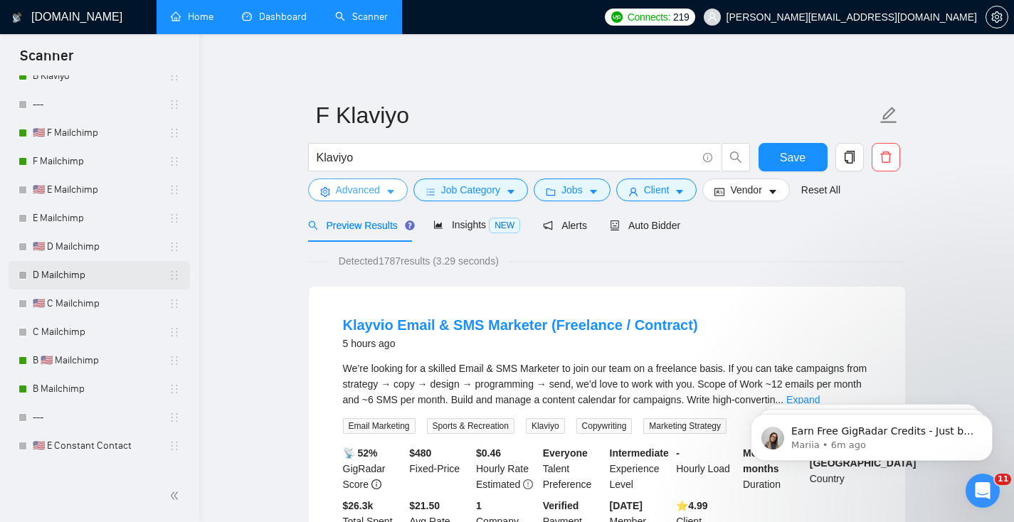
scroll to position [547, 0]
